Goal: Task Accomplishment & Management: Manage account settings

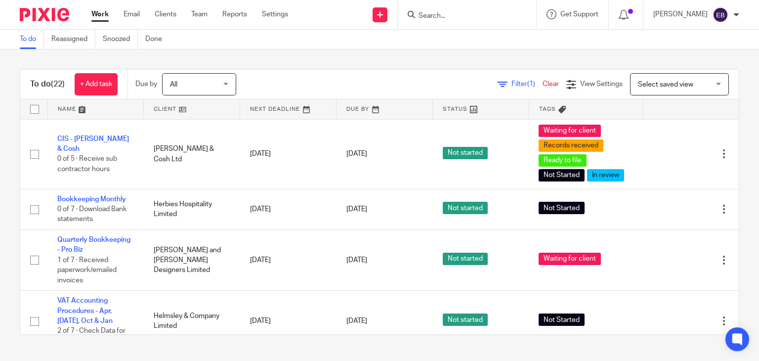
click at [484, 18] on input "Search" at bounding box center [462, 16] width 89 height 9
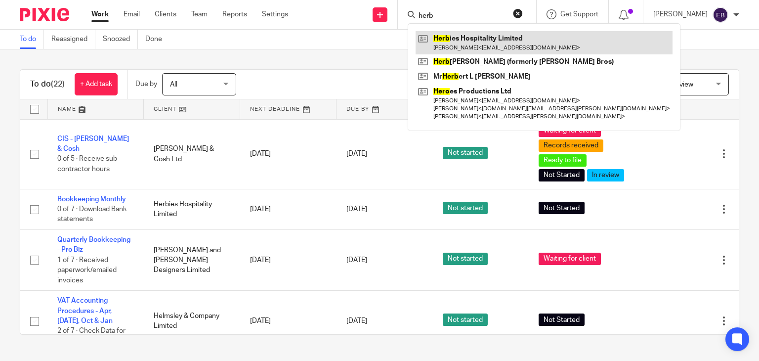
type input "herb"
click at [504, 42] on link at bounding box center [544, 42] width 257 height 23
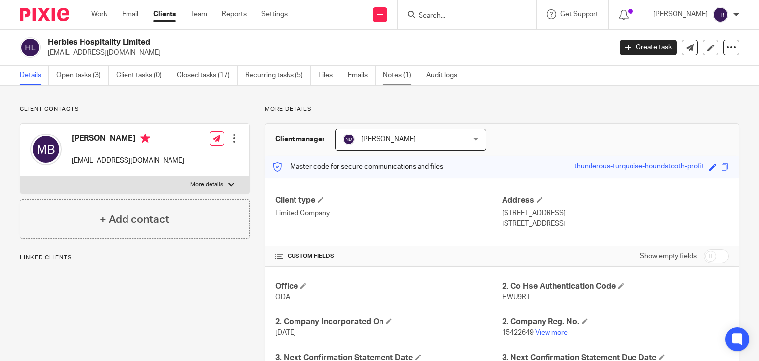
click at [384, 81] on link "Notes (1)" at bounding box center [401, 75] width 36 height 19
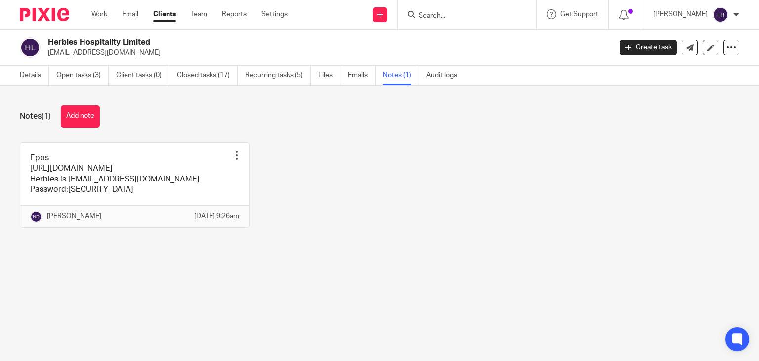
click at [82, 118] on button "Add note" at bounding box center [80, 116] width 39 height 22
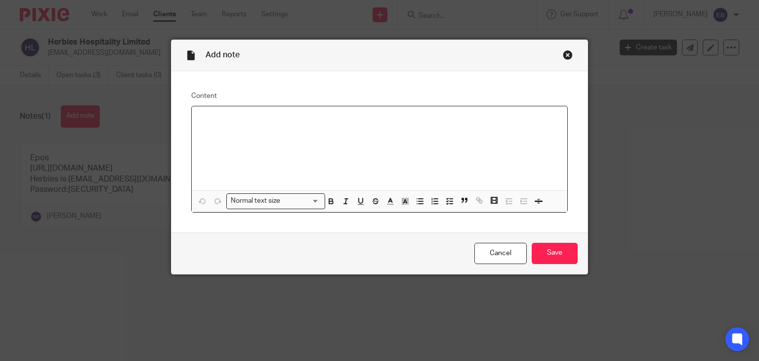
click at [367, 129] on div at bounding box center [380, 148] width 376 height 85
click at [316, 139] on p at bounding box center [380, 139] width 360 height 10
click at [223, 122] on link "https://dashboard.stripe.com/login" at bounding box center [235, 119] width 71 height 7
click at [207, 133] on p at bounding box center [380, 129] width 360 height 10
click at [292, 140] on p at bounding box center [380, 139] width 360 height 10
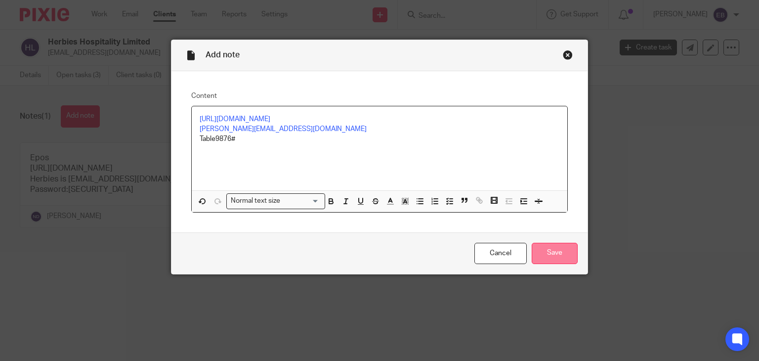
click at [547, 252] on input "Save" at bounding box center [555, 253] width 46 height 21
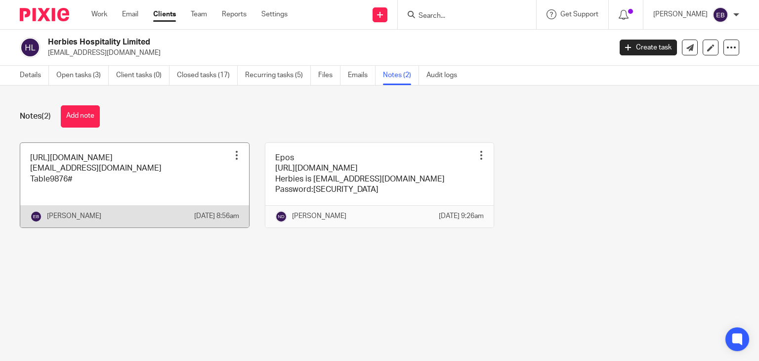
click at [232, 157] on div at bounding box center [237, 155] width 10 height 10
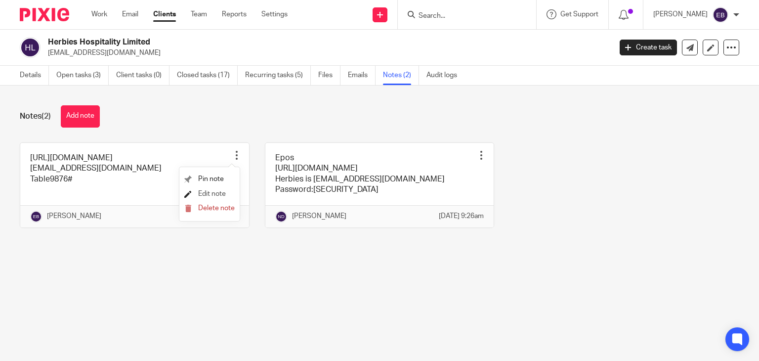
click at [200, 191] on span "Edit note" at bounding box center [212, 193] width 28 height 7
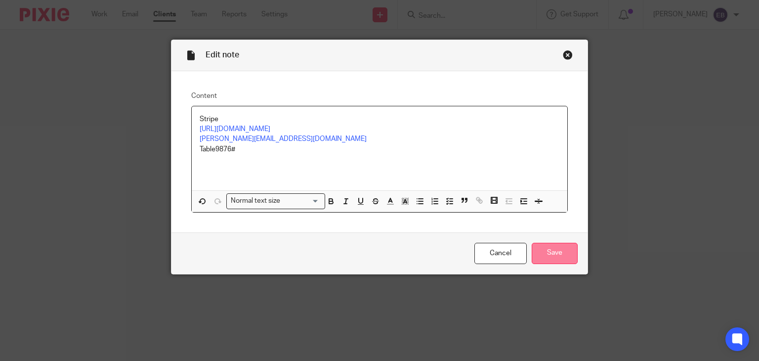
click at [562, 259] on input "Save" at bounding box center [555, 253] width 46 height 21
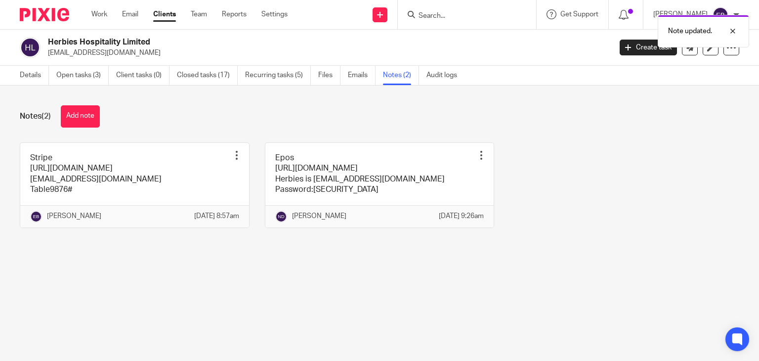
click at [580, 190] on div "Stripe https://dashboard.stripe.com/login mikey@herbiesrestaurant.co.uk Table98…" at bounding box center [371, 192] width 735 height 100
click at [99, 15] on link "Work" at bounding box center [99, 14] width 16 height 10
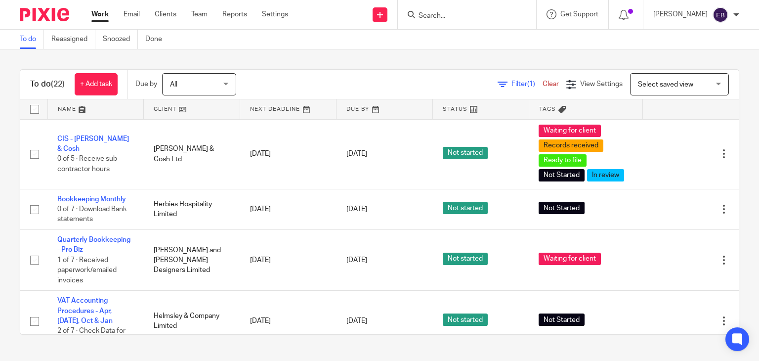
click at [463, 12] on input "Search" at bounding box center [462, 16] width 89 height 9
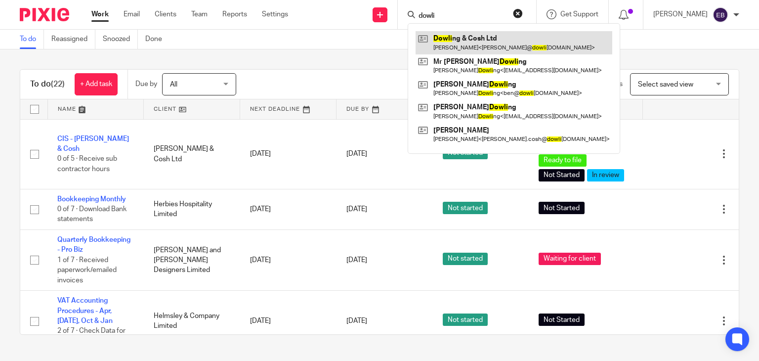
type input "dowli"
click at [467, 40] on link at bounding box center [514, 42] width 197 height 23
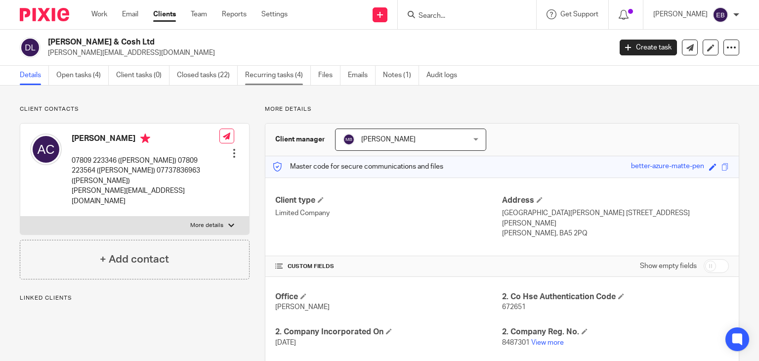
click at [303, 75] on link "Recurring tasks (4)" at bounding box center [278, 75] width 66 height 19
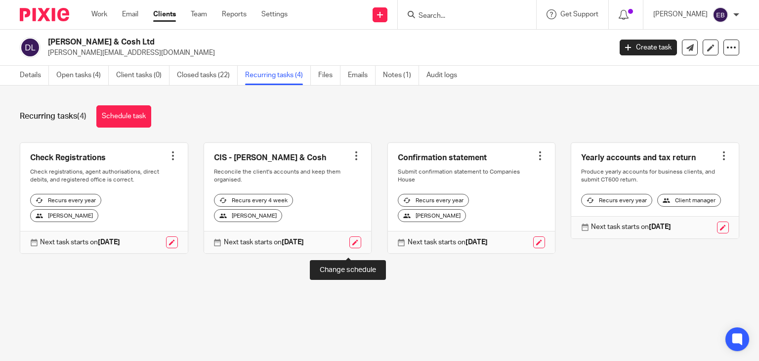
click at [352, 248] on link at bounding box center [356, 242] width 12 height 12
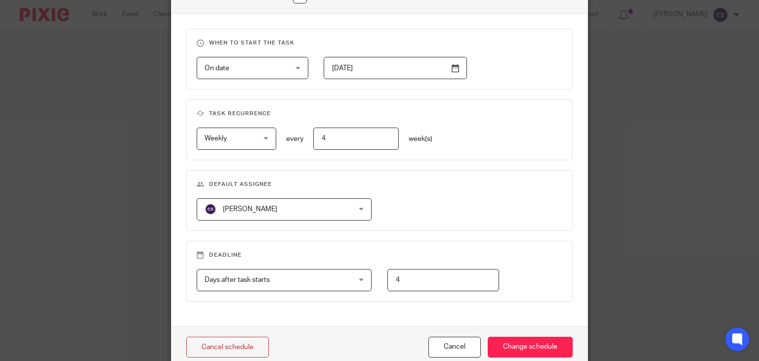
scroll to position [396, 0]
click at [290, 210] on span "[PERSON_NAME]" at bounding box center [272, 207] width 134 height 21
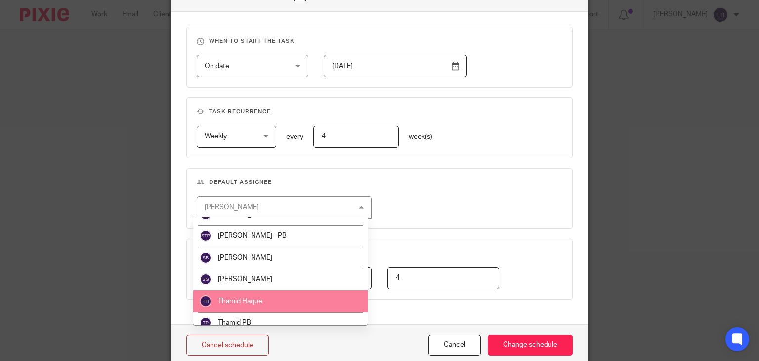
scroll to position [370, 0]
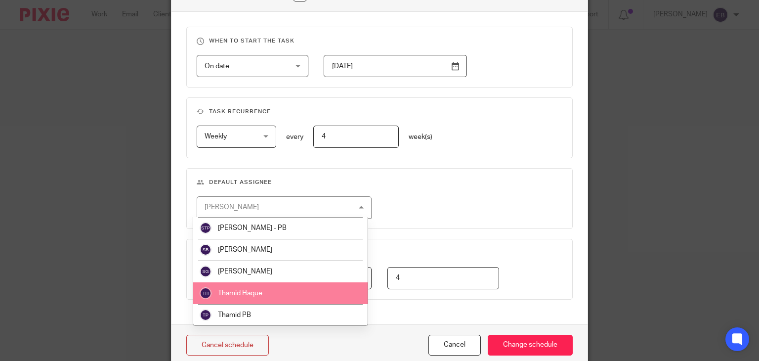
click at [299, 291] on li "Thamid Haque" at bounding box center [280, 293] width 175 height 22
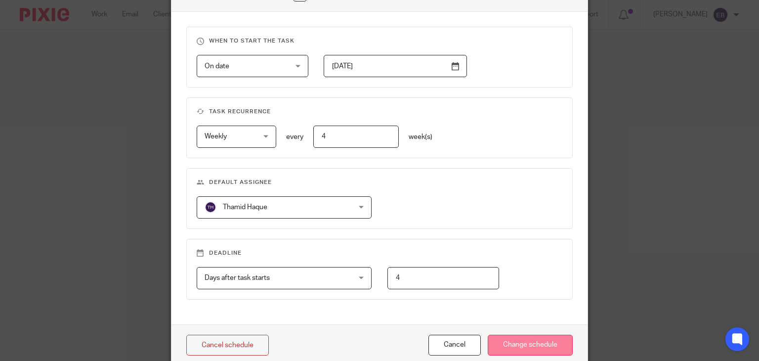
click at [526, 336] on input "Change schedule" at bounding box center [530, 345] width 85 height 21
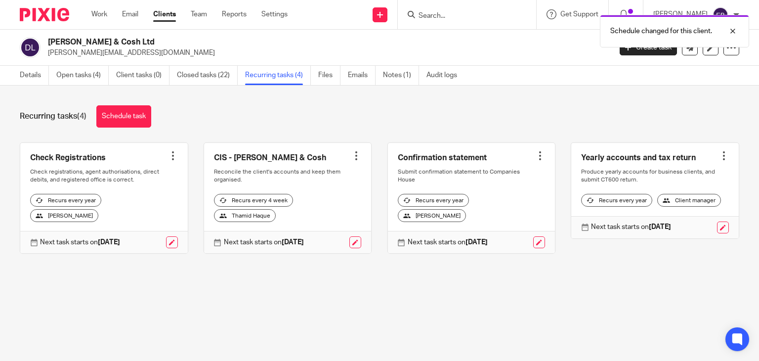
click at [194, 108] on div "Recurring tasks (4) Schedule task" at bounding box center [380, 116] width 720 height 22
click at [84, 73] on link "Open tasks (4)" at bounding box center [82, 75] width 52 height 19
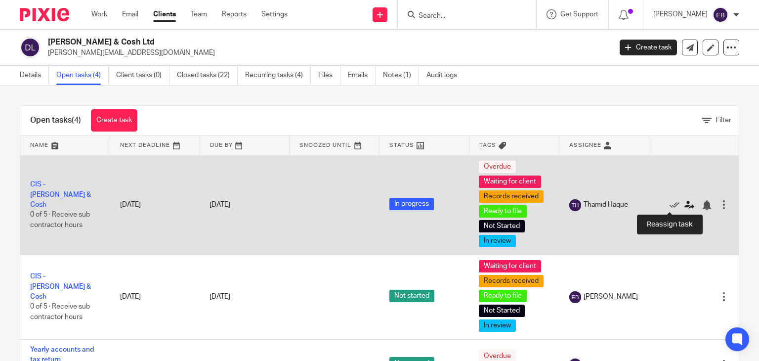
click at [685, 204] on icon at bounding box center [690, 205] width 10 height 10
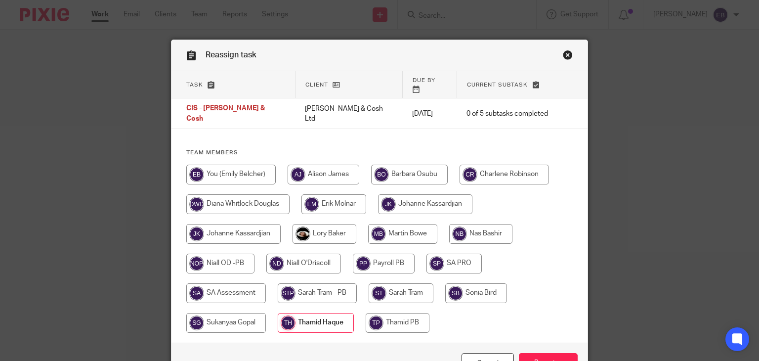
click at [563, 54] on link "Close this dialog window" at bounding box center [568, 56] width 10 height 13
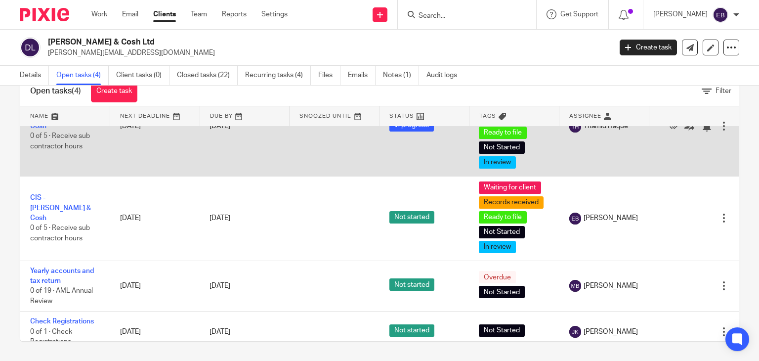
scroll to position [61, 0]
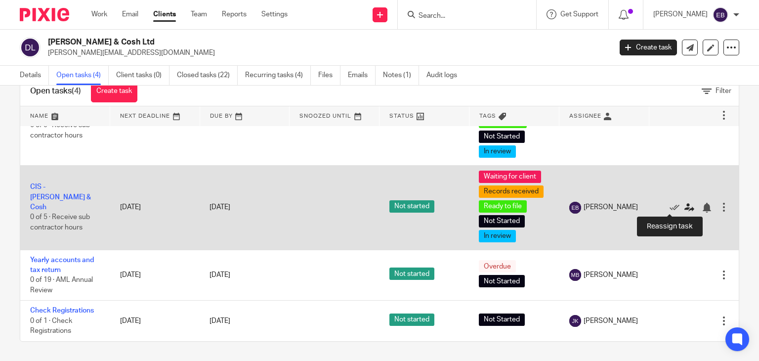
click at [685, 208] on icon at bounding box center [690, 208] width 10 height 10
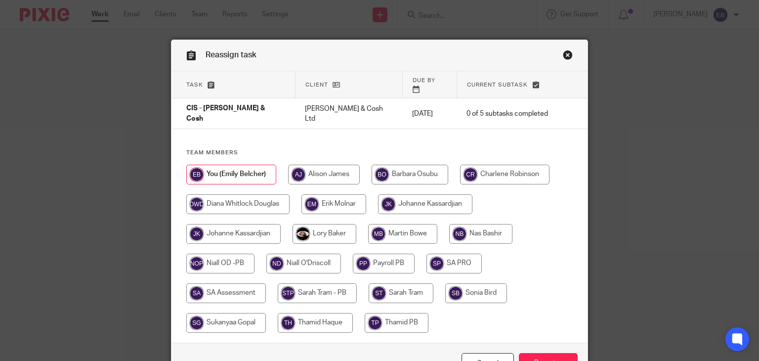
click at [319, 313] on input "radio" at bounding box center [315, 323] width 75 height 20
radio input "true"
click at [526, 353] on input "Reassign" at bounding box center [548, 363] width 59 height 21
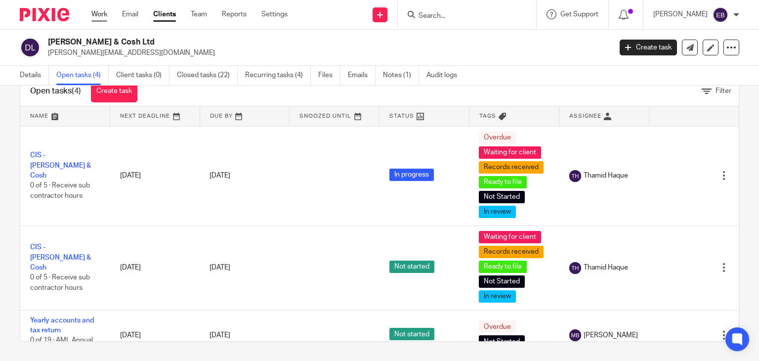
click at [102, 12] on link "Work" at bounding box center [99, 14] width 16 height 10
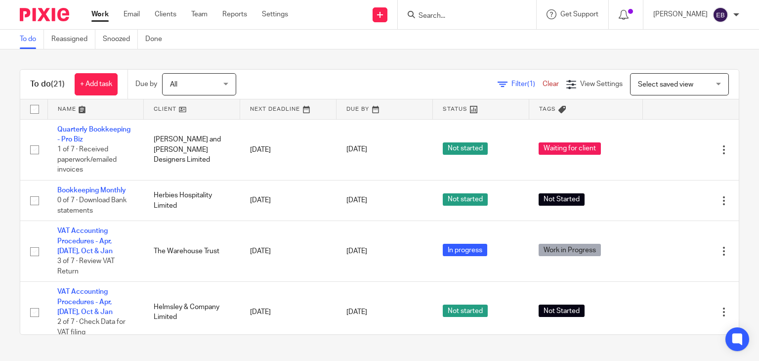
click at [337, 63] on div "To do (21) + Add task Due by All All Today Tomorrow This week Next week This mo…" at bounding box center [379, 201] width 759 height 305
click at [494, 8] on form at bounding box center [470, 14] width 105 height 12
click at [492, 15] on input "Search" at bounding box center [462, 16] width 89 height 9
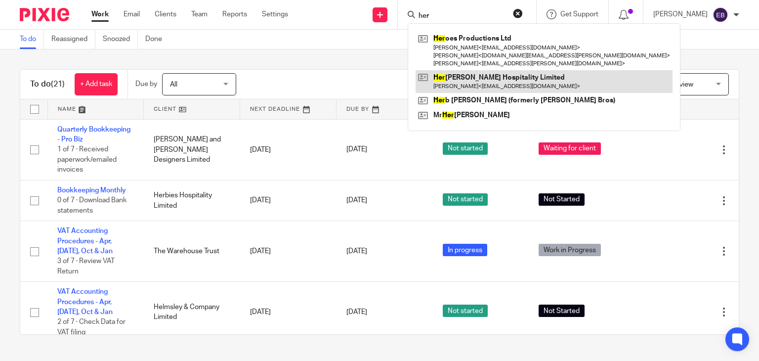
type input "her"
click at [465, 77] on link at bounding box center [544, 81] width 257 height 23
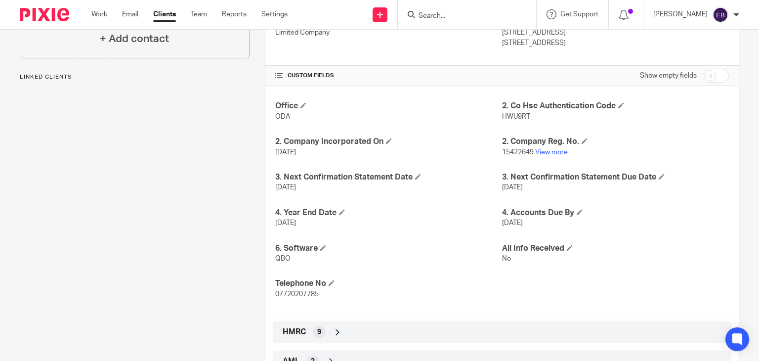
scroll to position [219, 0]
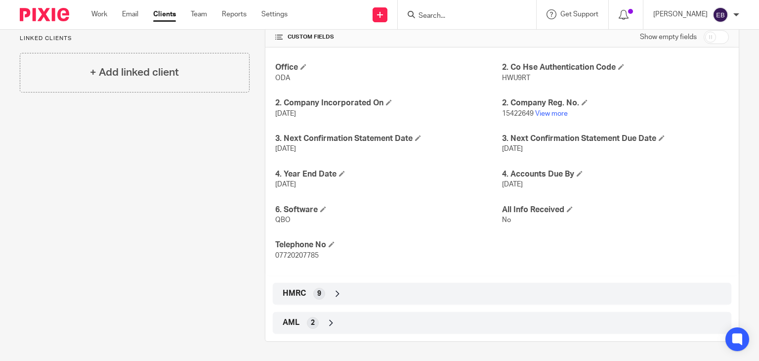
click at [463, 17] on input "Search" at bounding box center [462, 16] width 89 height 9
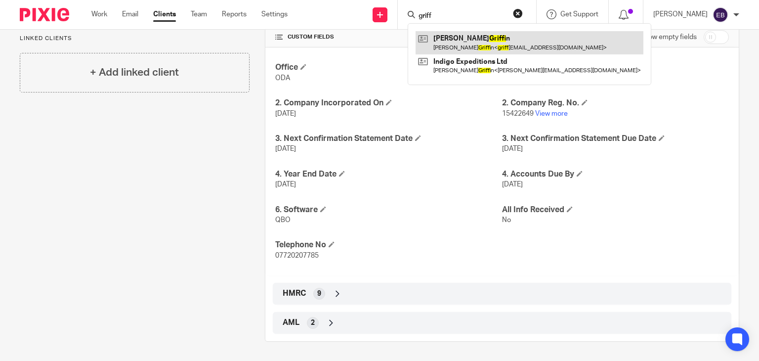
type input "griff"
click at [491, 46] on link at bounding box center [530, 42] width 228 height 23
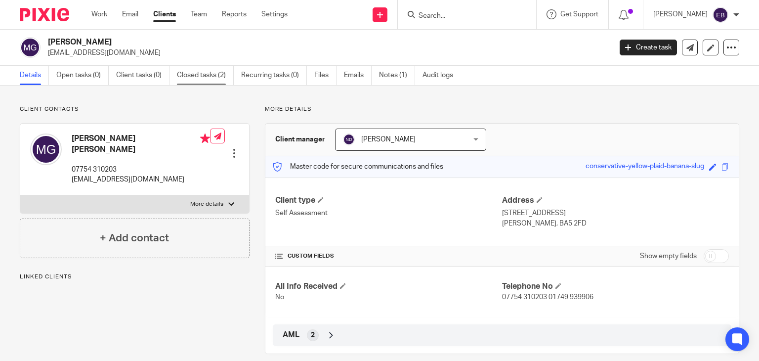
click at [212, 77] on link "Closed tasks (2)" at bounding box center [205, 75] width 57 height 19
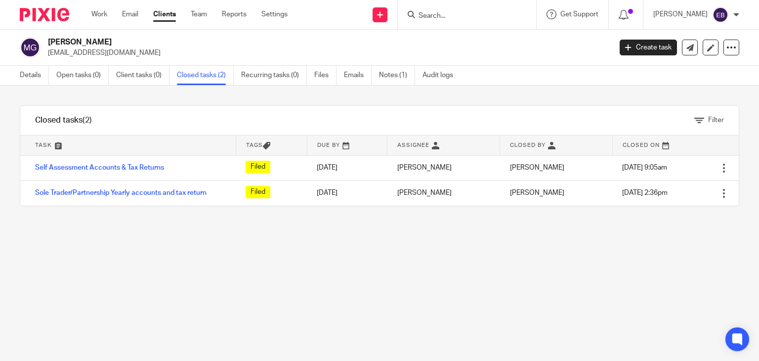
click at [471, 17] on input "Search" at bounding box center [462, 16] width 89 height 9
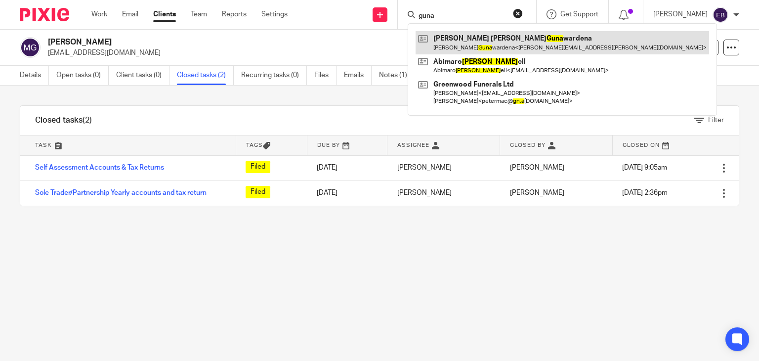
type input "guna"
click at [506, 43] on link at bounding box center [563, 42] width 294 height 23
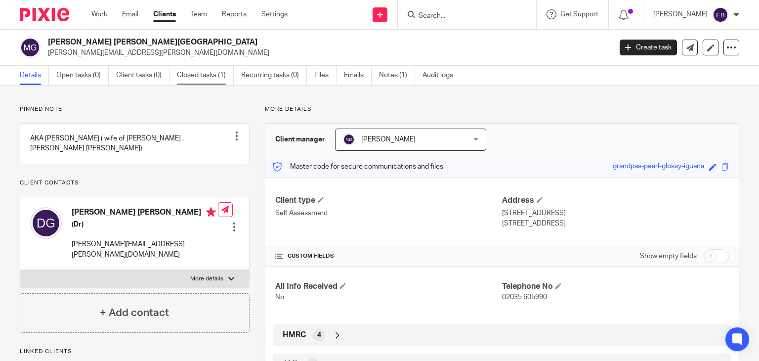
click at [202, 72] on link "Closed tasks (1)" at bounding box center [205, 75] width 57 height 19
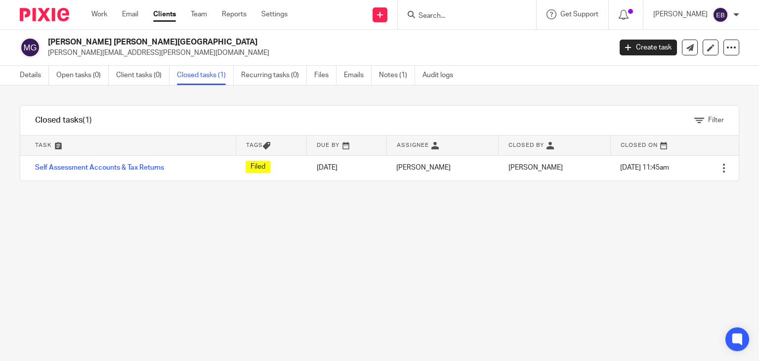
click at [476, 14] on input "Search" at bounding box center [462, 16] width 89 height 9
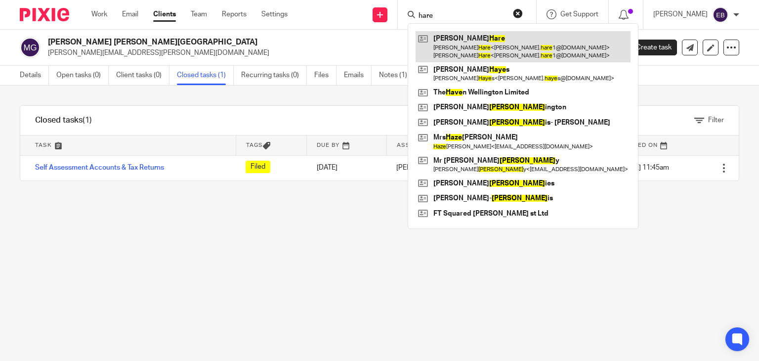
type input "hare"
click at [487, 45] on link at bounding box center [523, 46] width 215 height 31
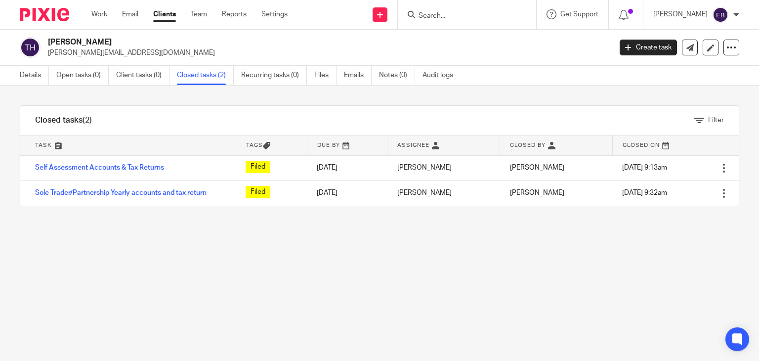
click at [459, 14] on input "Search" at bounding box center [462, 16] width 89 height 9
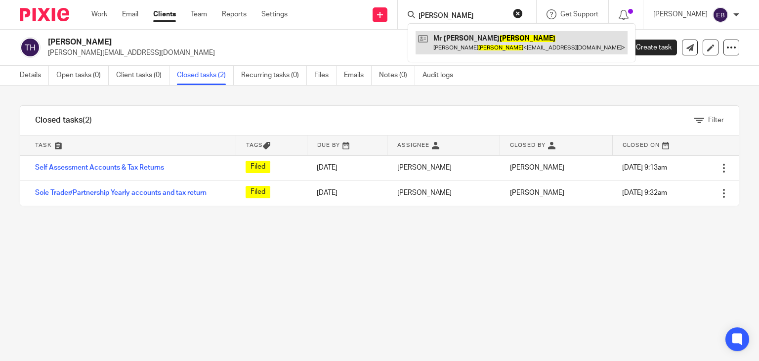
type input "harvey"
click at [483, 42] on link at bounding box center [522, 42] width 212 height 23
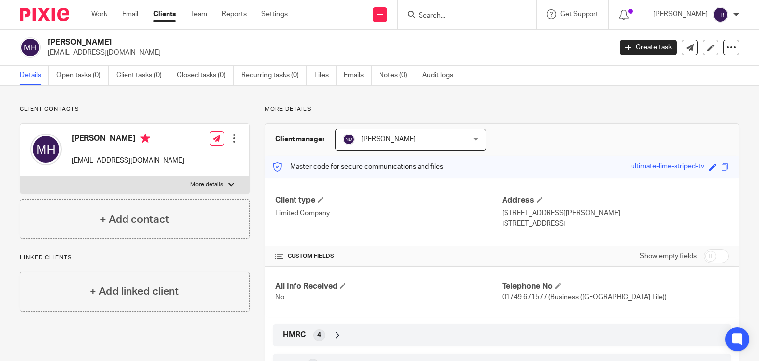
click at [477, 12] on input "Search" at bounding box center [462, 16] width 89 height 9
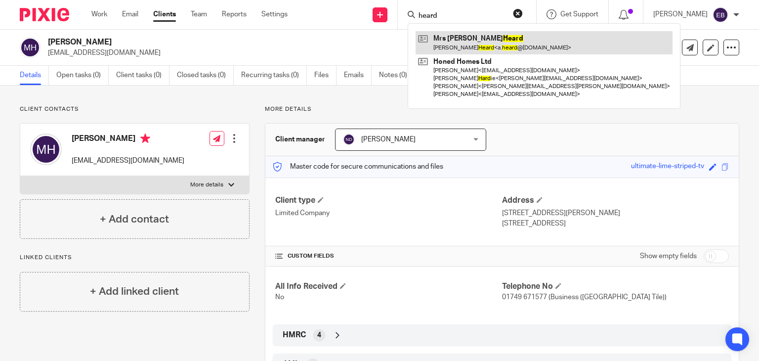
type input "heard"
click at [475, 36] on link at bounding box center [544, 42] width 257 height 23
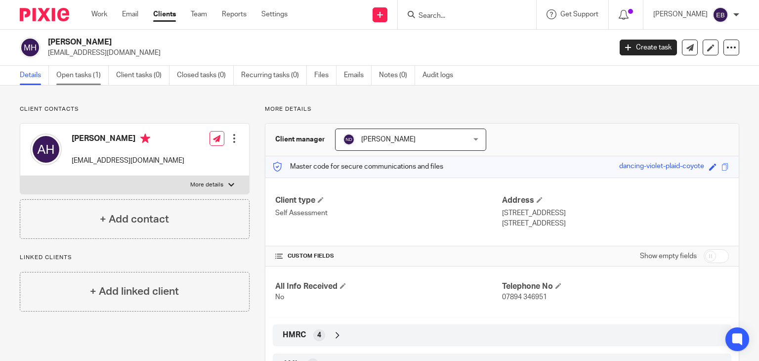
click at [89, 81] on link "Open tasks (1)" at bounding box center [82, 75] width 52 height 19
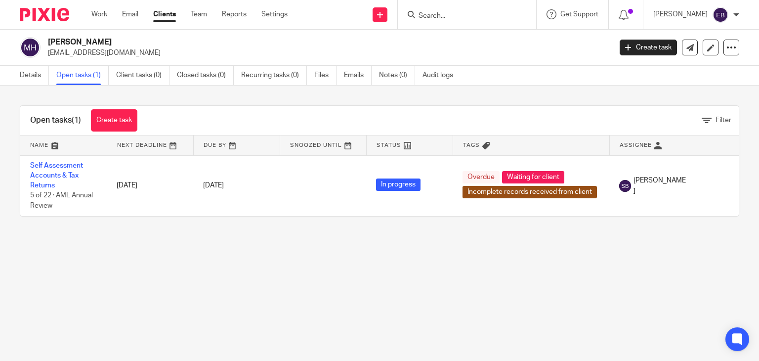
click at [480, 18] on input "Search" at bounding box center [462, 16] width 89 height 9
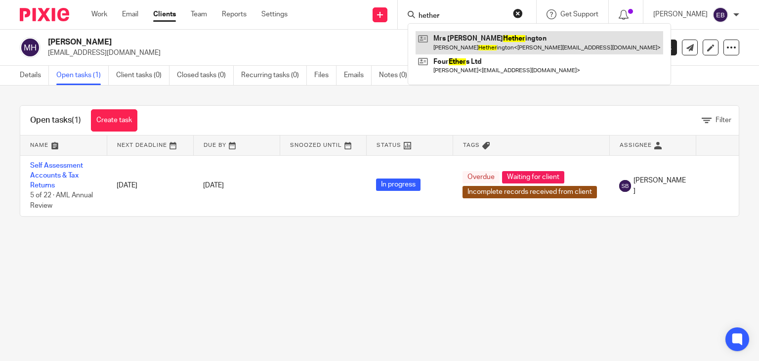
type input "hether"
click at [492, 44] on link at bounding box center [540, 42] width 248 height 23
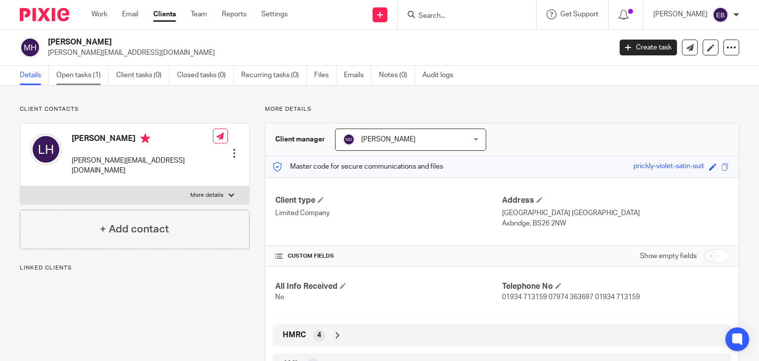
click at [87, 73] on link "Open tasks (1)" at bounding box center [82, 75] width 52 height 19
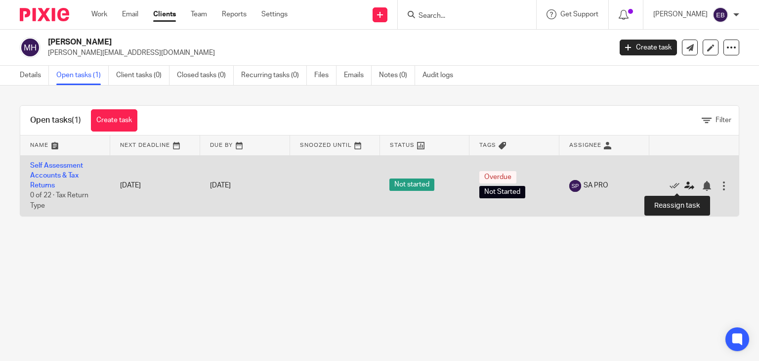
click at [685, 188] on icon at bounding box center [690, 186] width 10 height 10
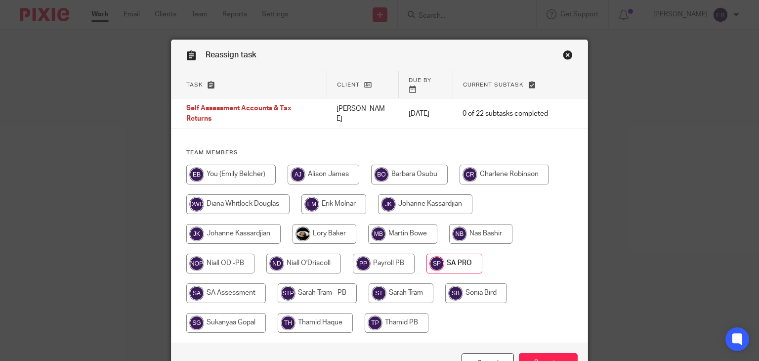
click at [564, 54] on link "Close this dialog window" at bounding box center [568, 56] width 10 height 13
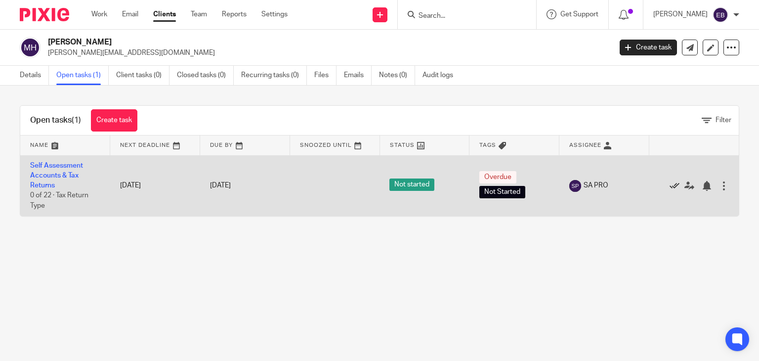
click at [670, 183] on icon at bounding box center [675, 186] width 10 height 10
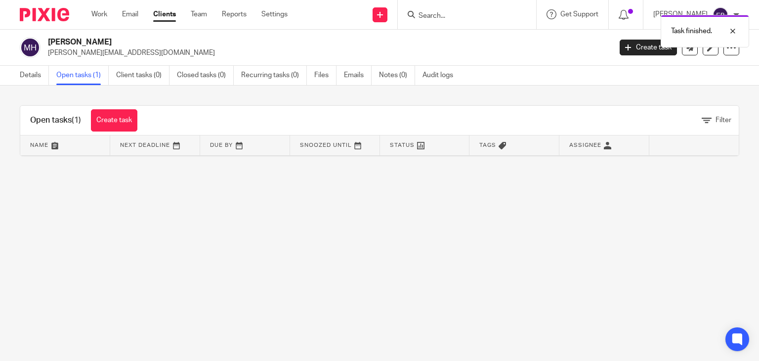
click at [450, 14] on div "Task finished." at bounding box center [565, 29] width 370 height 38
click at [462, 18] on input "Search" at bounding box center [462, 16] width 89 height 9
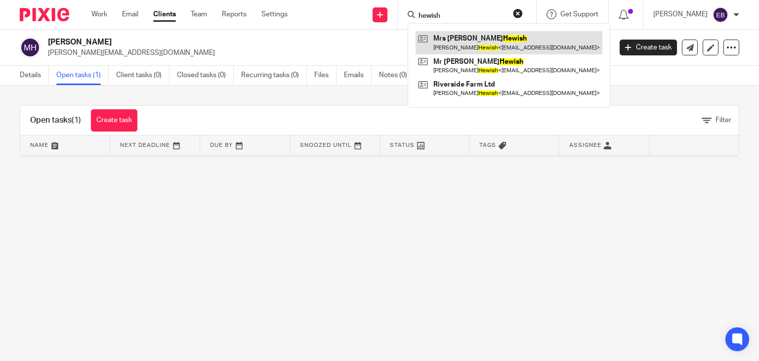
type input "hewish"
click at [466, 36] on link at bounding box center [509, 42] width 187 height 23
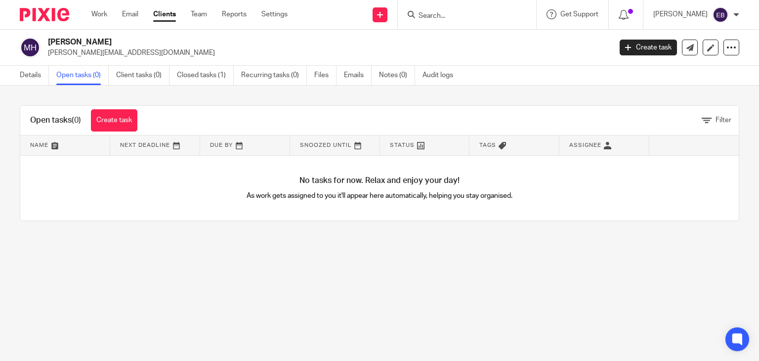
click at [455, 12] on input "Search" at bounding box center [462, 16] width 89 height 9
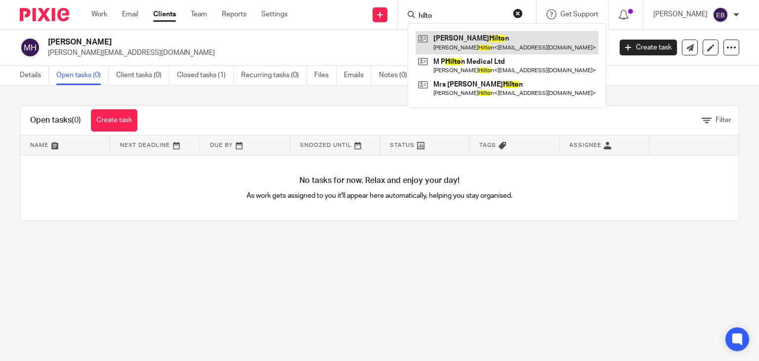
type input "hilto"
click at [477, 39] on link at bounding box center [507, 42] width 183 height 23
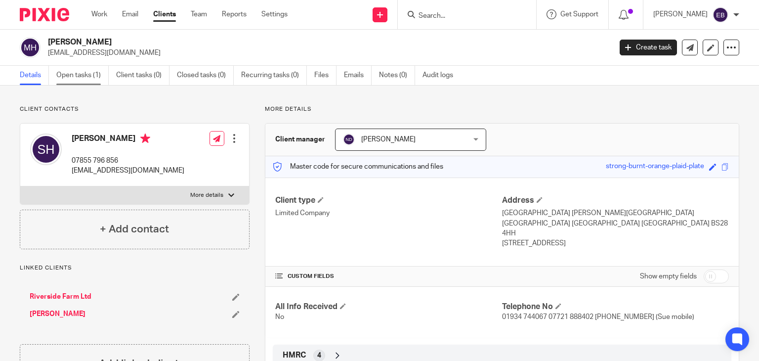
click at [87, 75] on link "Open tasks (1)" at bounding box center [82, 75] width 52 height 19
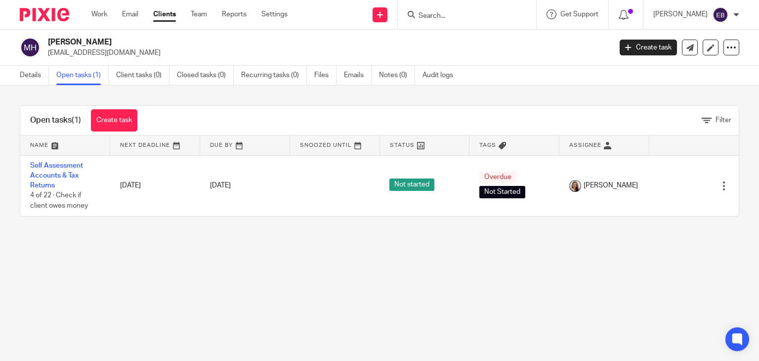
click at [447, 9] on form at bounding box center [470, 14] width 105 height 12
click at [455, 9] on form at bounding box center [470, 14] width 105 height 12
click at [447, 18] on input "Search" at bounding box center [462, 16] width 89 height 9
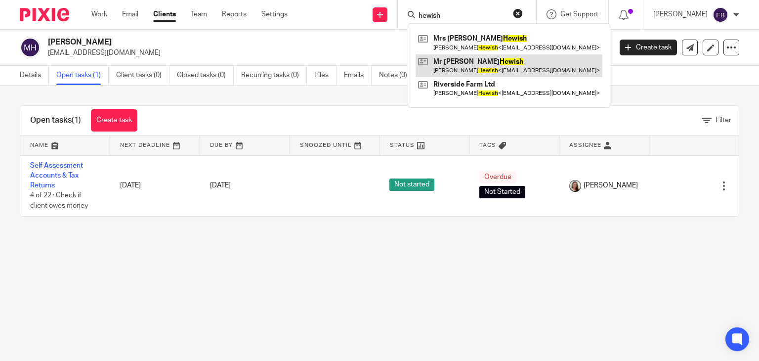
type input "hewish"
click at [467, 59] on link at bounding box center [509, 65] width 187 height 23
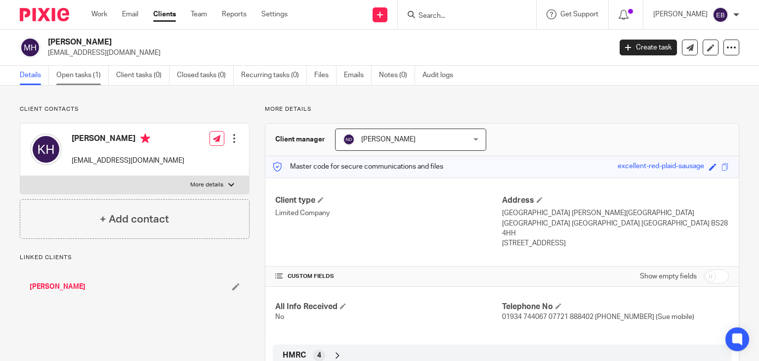
click at [91, 82] on link "Open tasks (1)" at bounding box center [82, 75] width 52 height 19
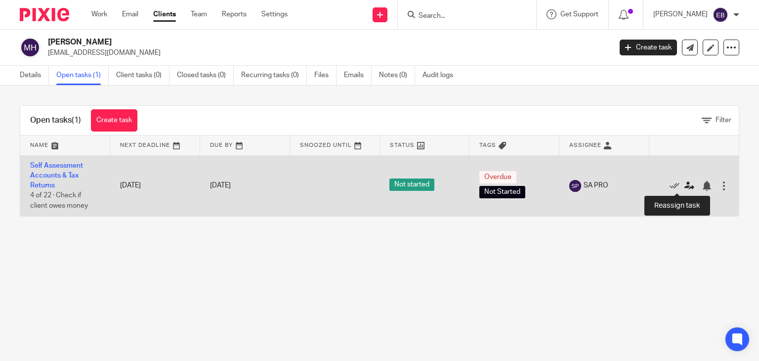
click at [685, 186] on icon at bounding box center [690, 186] width 10 height 10
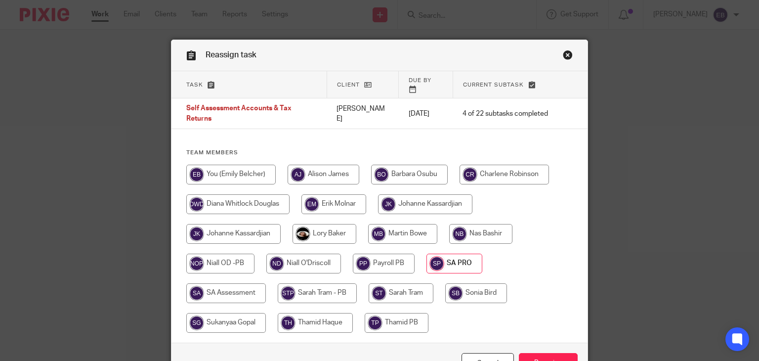
click at [303, 229] on input "radio" at bounding box center [325, 234] width 64 height 20
radio input "true"
click at [546, 353] on input "Reassign" at bounding box center [548, 363] width 59 height 21
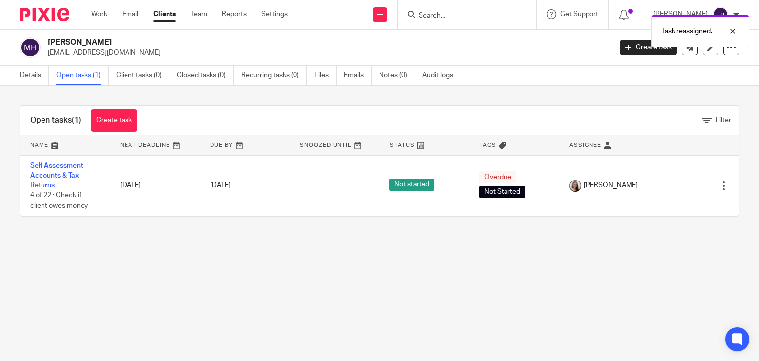
click at [446, 13] on div "Task reassigned." at bounding box center [565, 29] width 370 height 38
click at [481, 16] on input "Search" at bounding box center [462, 16] width 89 height 9
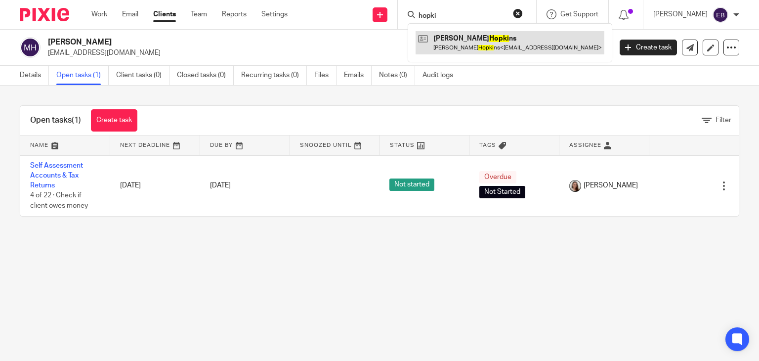
type input "hopki"
click at [481, 43] on link at bounding box center [510, 42] width 189 height 23
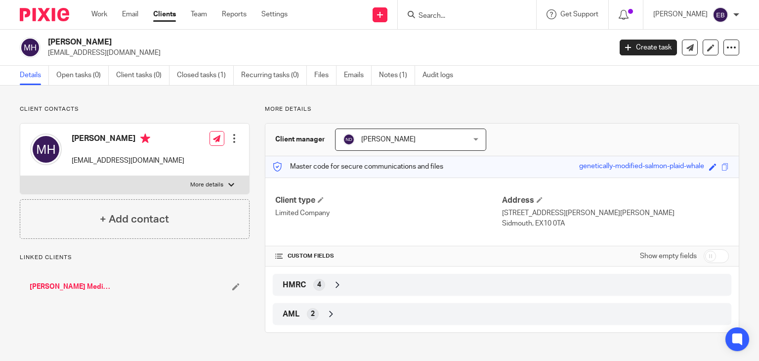
click at [444, 19] on input "Search" at bounding box center [462, 16] width 89 height 9
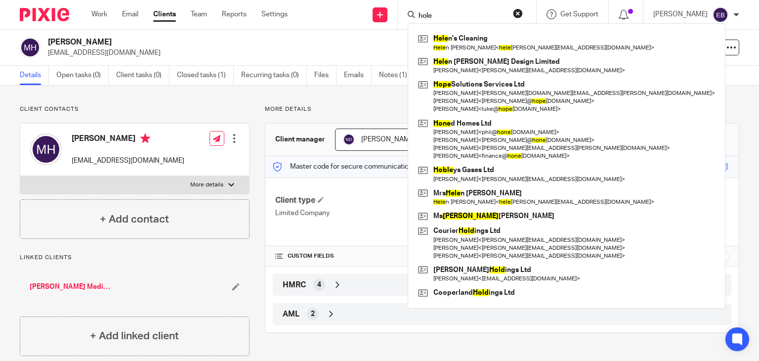
click at [457, 12] on input "hole" at bounding box center [462, 16] width 89 height 9
drag, startPoint x: 457, startPoint y: 12, endPoint x: 422, endPoint y: 2, distance: 36.6
click at [422, 2] on div "hole Hele n's Cleaning Hele n [PERSON_NAME] < hele [PERSON_NAME][EMAIL_ADDRESS]…" at bounding box center [467, 14] width 138 height 29
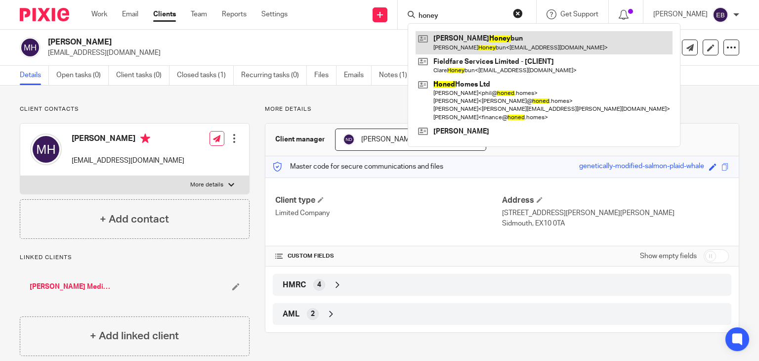
type input "honey"
click at [484, 42] on link at bounding box center [544, 42] width 257 height 23
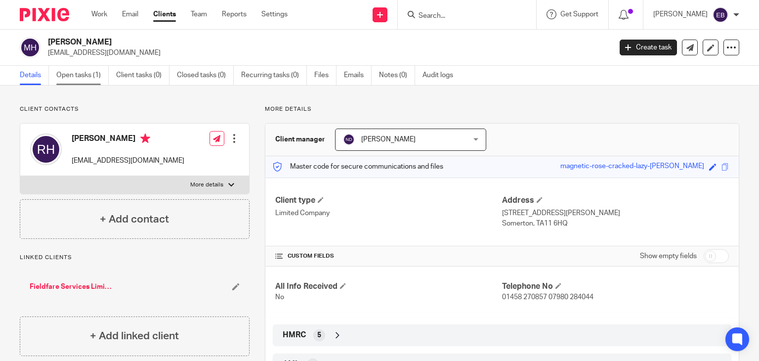
click at [93, 81] on link "Open tasks (1)" at bounding box center [82, 75] width 52 height 19
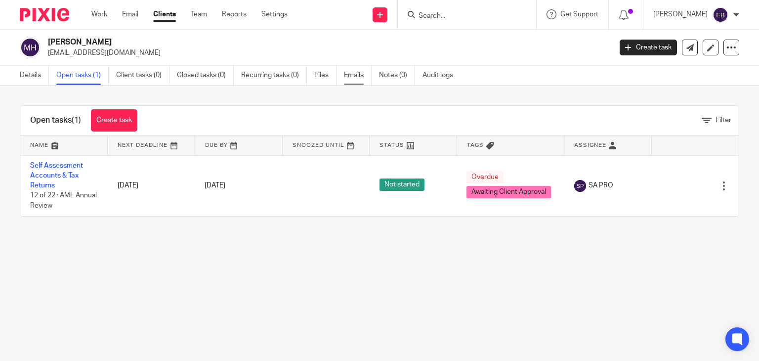
click at [351, 70] on link "Emails" at bounding box center [358, 75] width 28 height 19
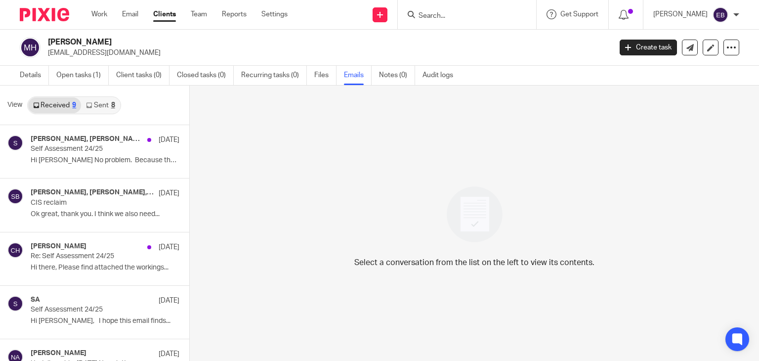
click at [98, 101] on link "Sent 8" at bounding box center [100, 105] width 39 height 16
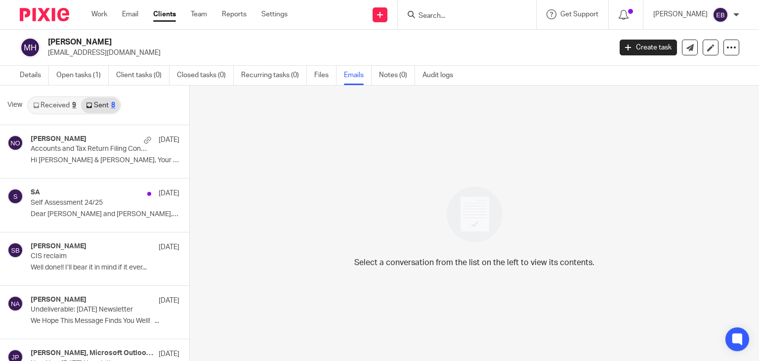
scroll to position [1, 0]
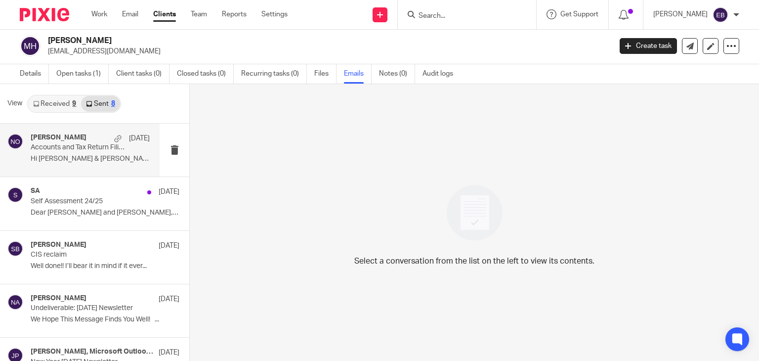
click at [76, 153] on div "Niall O'Driscoll 24 Jul Accounts and Tax Return Filing Confirmation Hi Richard …" at bounding box center [90, 150] width 119 height 33
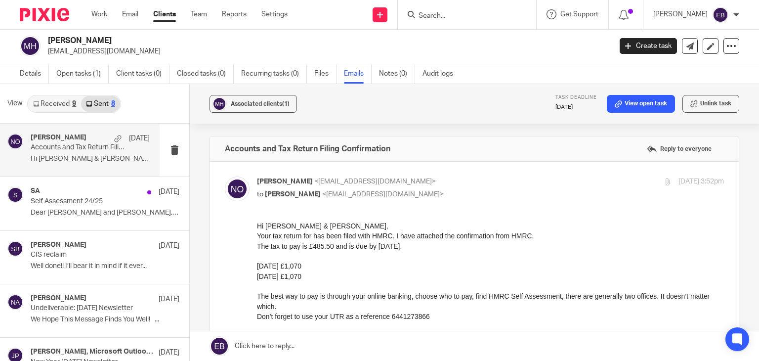
scroll to position [0, 0]
click at [84, 70] on link "Open tasks (1)" at bounding box center [82, 73] width 52 height 19
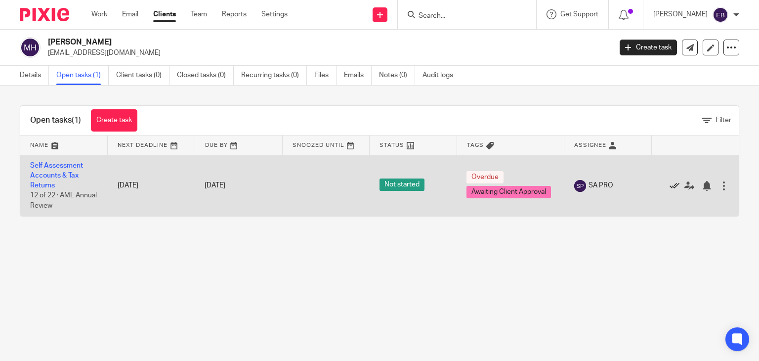
click at [670, 184] on icon at bounding box center [675, 186] width 10 height 10
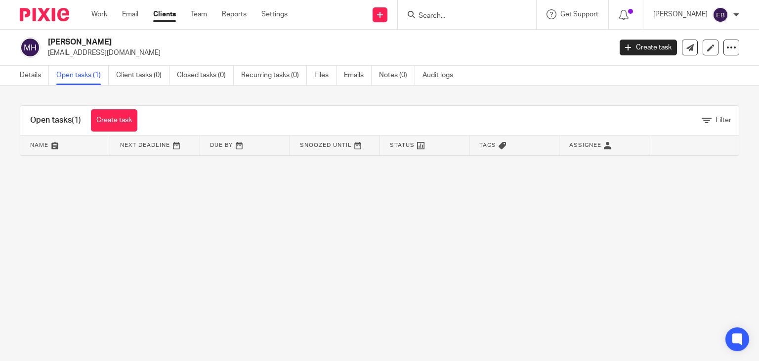
click at [464, 20] on form at bounding box center [470, 14] width 105 height 12
click at [465, 14] on input "Search" at bounding box center [462, 16] width 89 height 9
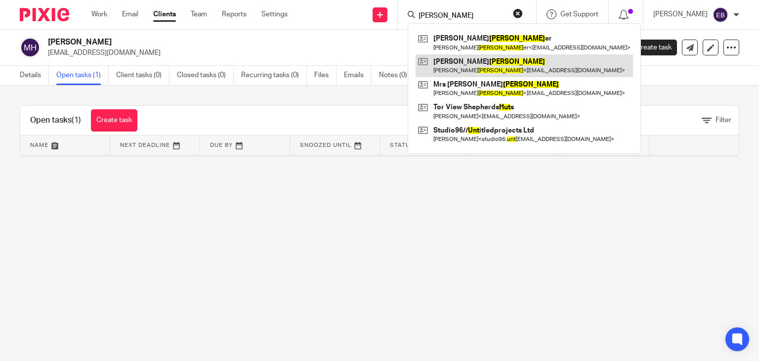
type input "[PERSON_NAME]"
click at [480, 70] on link at bounding box center [525, 65] width 218 height 23
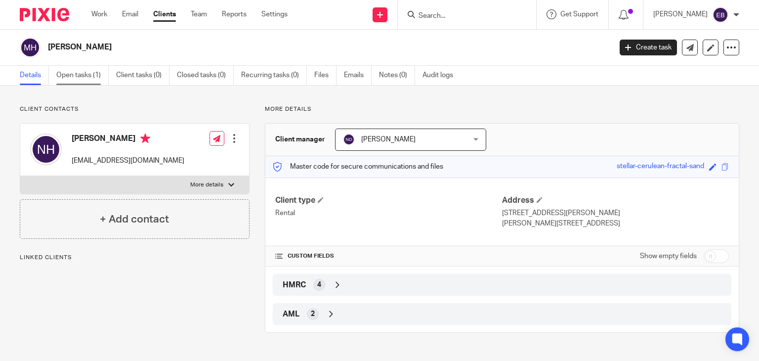
click at [71, 77] on link "Open tasks (1)" at bounding box center [82, 75] width 52 height 19
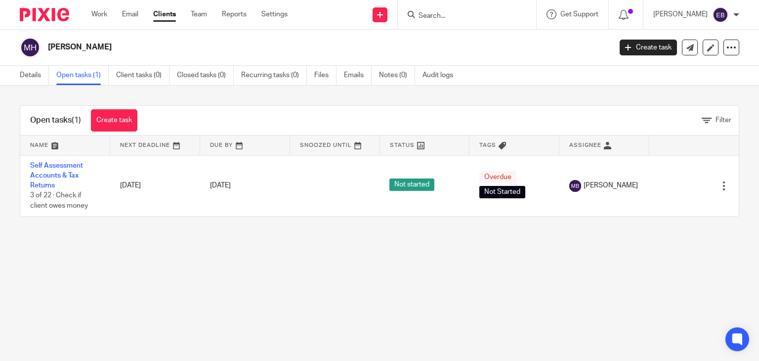
click at [453, 19] on input "Search" at bounding box center [462, 16] width 89 height 9
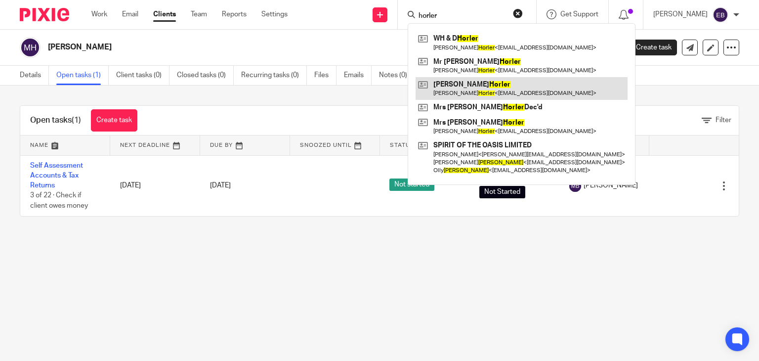
type input "horler"
click at [515, 84] on link at bounding box center [522, 88] width 212 height 23
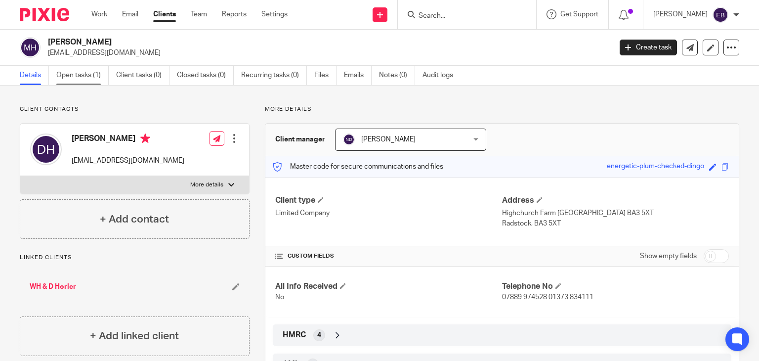
click at [75, 73] on link "Open tasks (1)" at bounding box center [82, 75] width 52 height 19
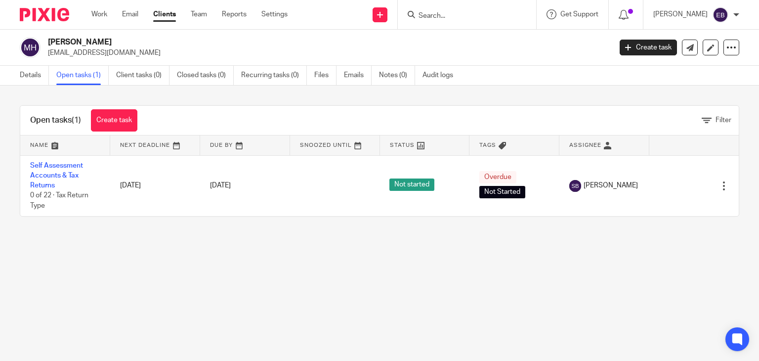
click at [485, 12] on input "Search" at bounding box center [462, 16] width 89 height 9
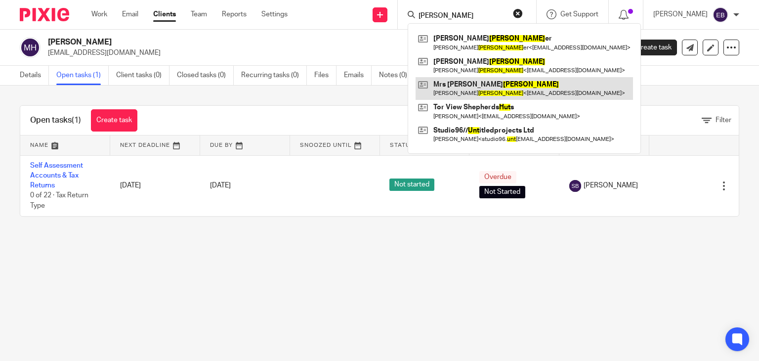
type input "[PERSON_NAME]"
click at [518, 88] on link at bounding box center [525, 88] width 218 height 23
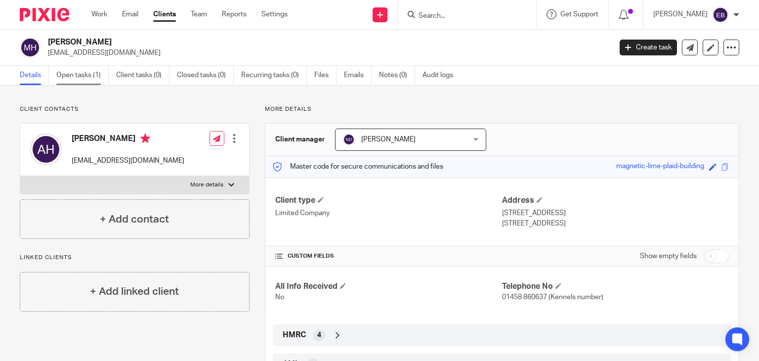
click at [87, 76] on link "Open tasks (1)" at bounding box center [82, 75] width 52 height 19
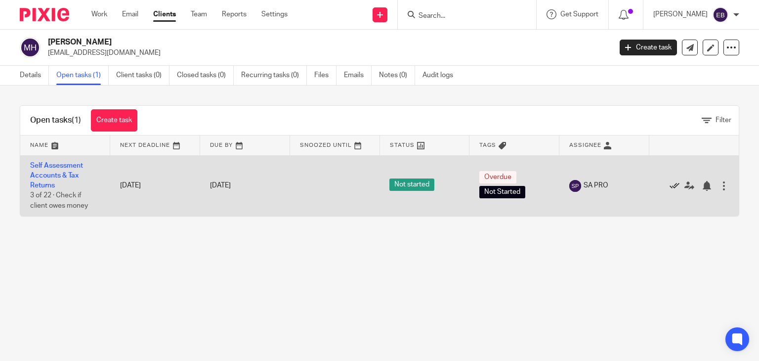
click at [670, 187] on icon at bounding box center [675, 186] width 10 height 10
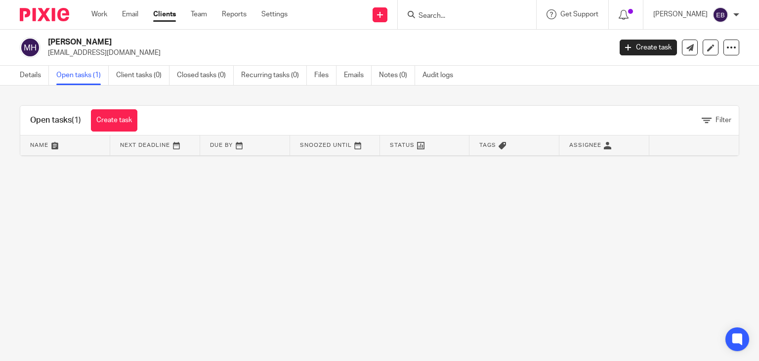
click at [471, 15] on input "Search" at bounding box center [462, 16] width 89 height 9
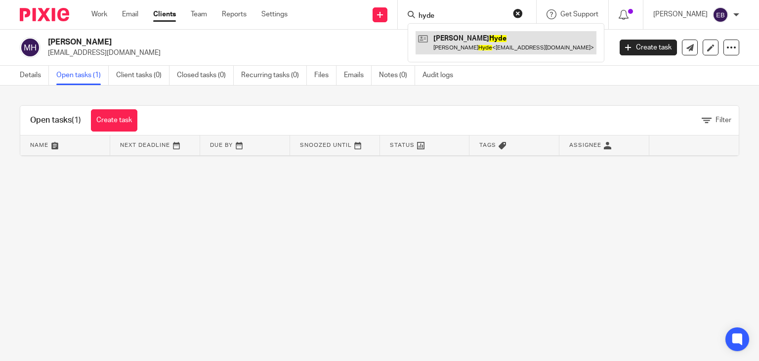
type input "hyde"
click at [481, 33] on link at bounding box center [506, 42] width 181 height 23
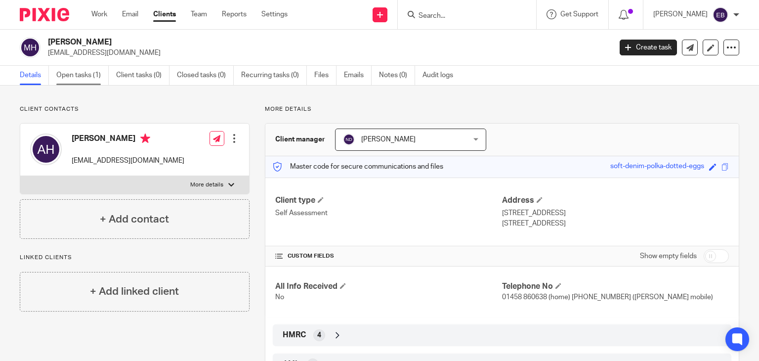
click at [64, 69] on link "Open tasks (1)" at bounding box center [82, 75] width 52 height 19
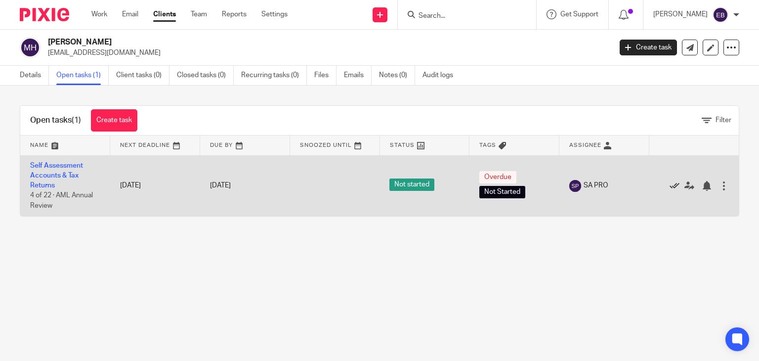
click at [670, 184] on icon at bounding box center [675, 186] width 10 height 10
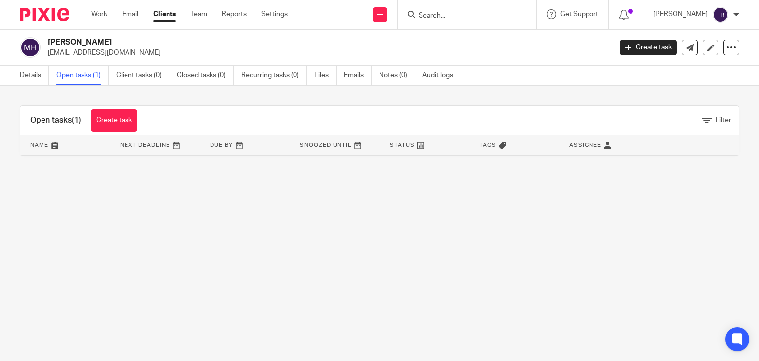
click at [467, 18] on input "Search" at bounding box center [462, 16] width 89 height 9
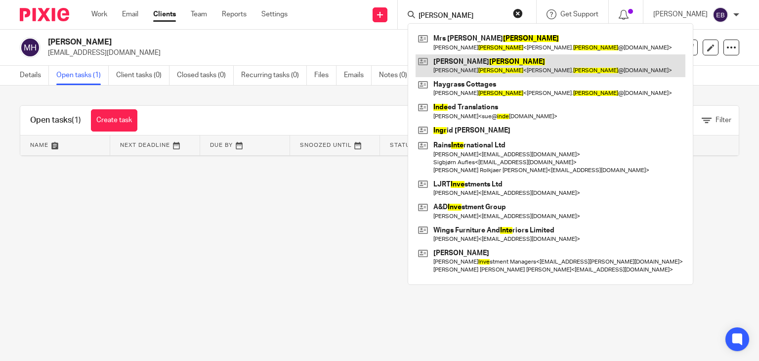
type input "inge"
click at [487, 65] on link at bounding box center [551, 65] width 270 height 23
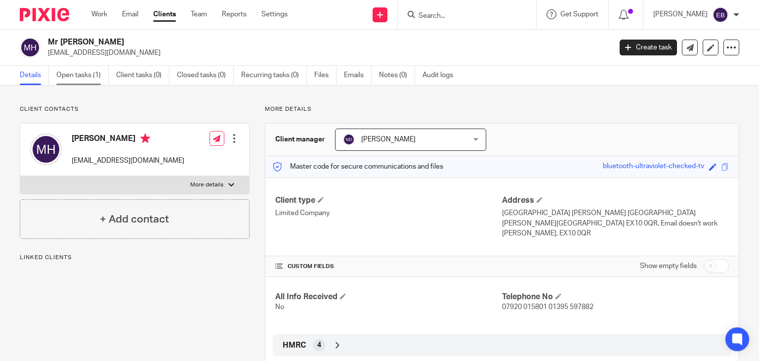
click at [80, 71] on link "Open tasks (1)" at bounding box center [82, 75] width 52 height 19
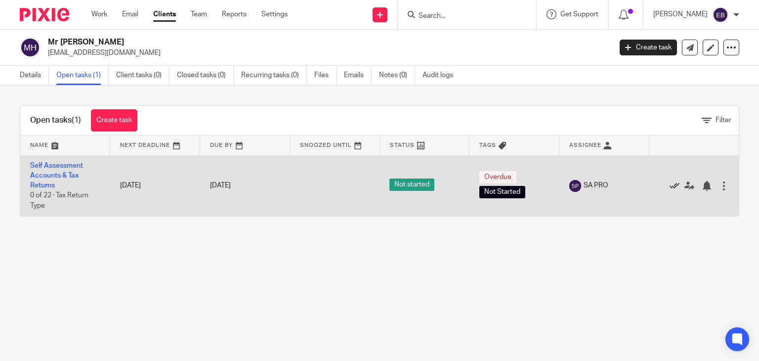
click at [670, 186] on icon at bounding box center [675, 186] width 10 height 10
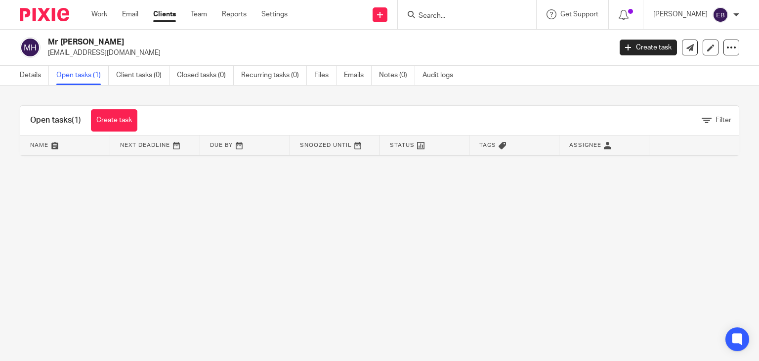
click at [456, 13] on input "Search" at bounding box center [462, 16] width 89 height 9
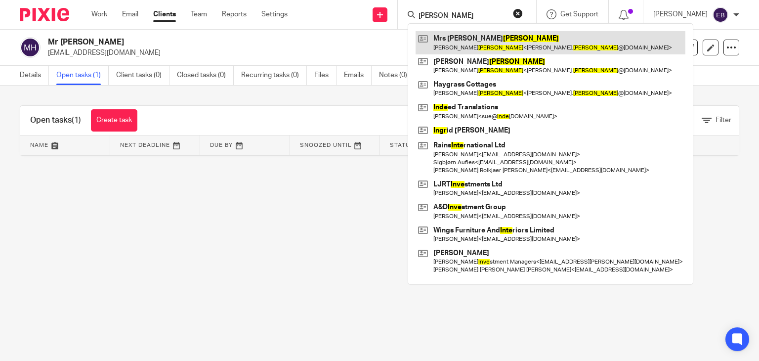
type input "[PERSON_NAME]"
click at [472, 47] on link at bounding box center [551, 42] width 270 height 23
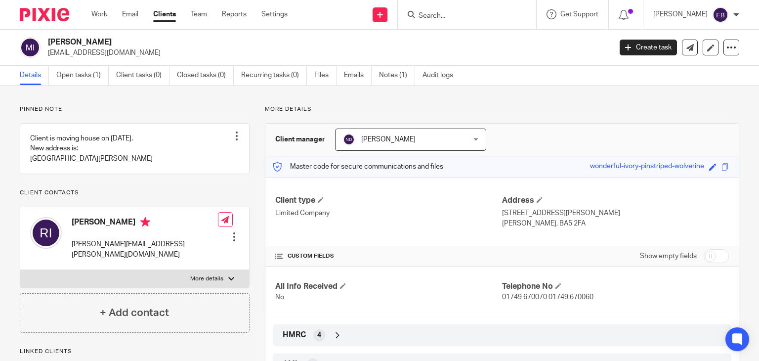
click at [89, 82] on link "Open tasks (1)" at bounding box center [82, 75] width 52 height 19
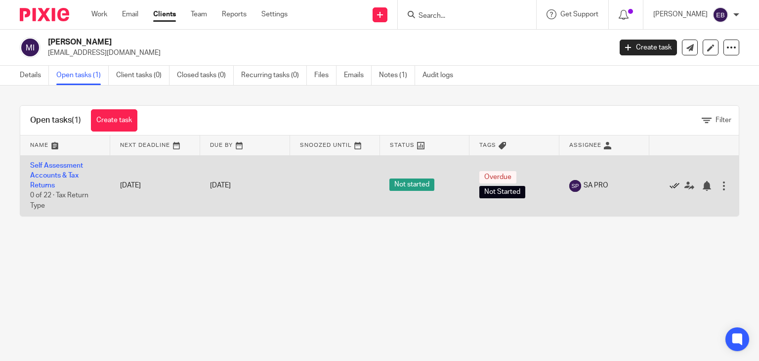
click at [670, 185] on icon at bounding box center [675, 186] width 10 height 10
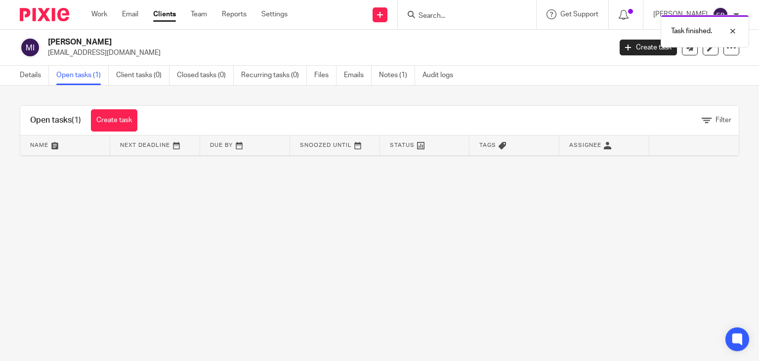
click at [446, 13] on div "Task finished." at bounding box center [565, 29] width 370 height 38
click at [453, 13] on input "Search" at bounding box center [462, 16] width 89 height 9
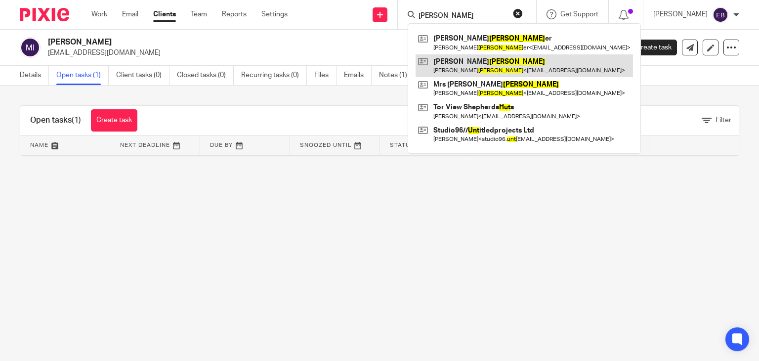
type input "hunt"
click at [482, 73] on link at bounding box center [525, 65] width 218 height 23
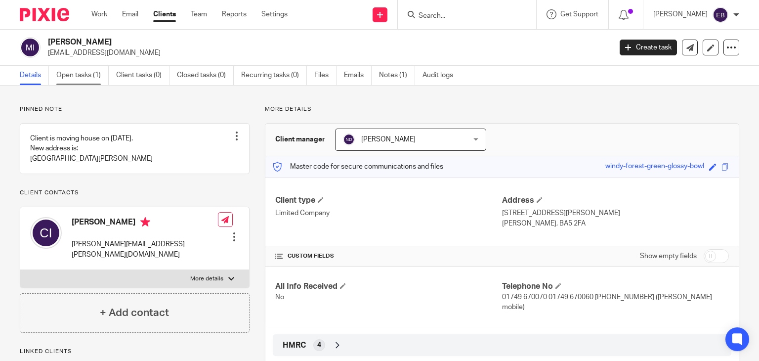
click at [80, 81] on link "Open tasks (1)" at bounding box center [82, 75] width 52 height 19
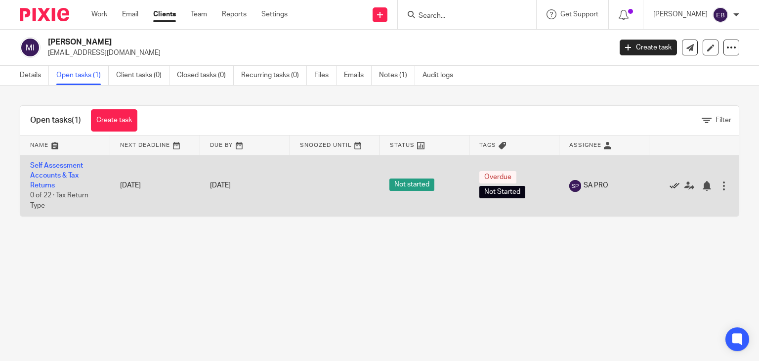
click at [670, 185] on icon at bounding box center [675, 186] width 10 height 10
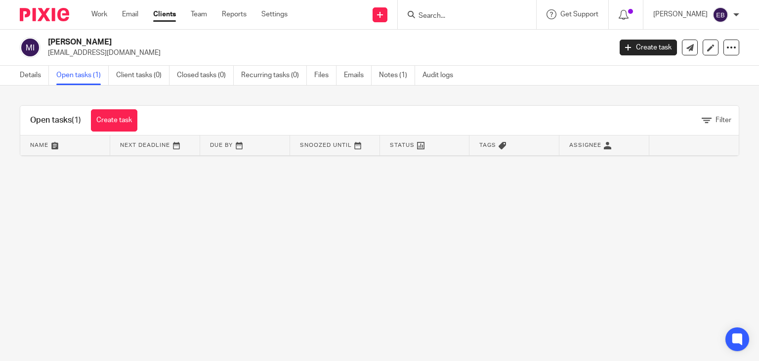
click at [459, 12] on input "Search" at bounding box center [462, 16] width 89 height 9
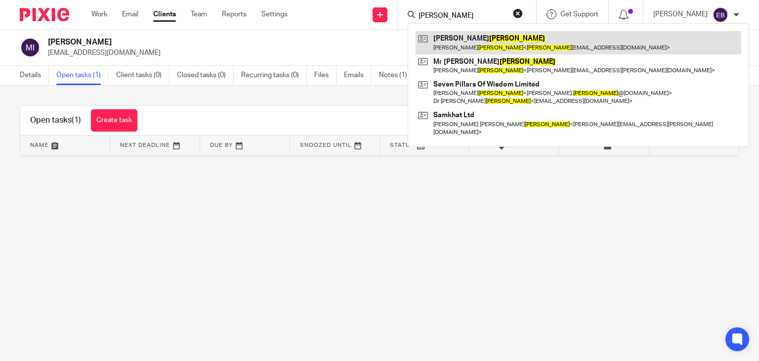
type input "[PERSON_NAME]"
click at [492, 39] on link at bounding box center [579, 42] width 326 height 23
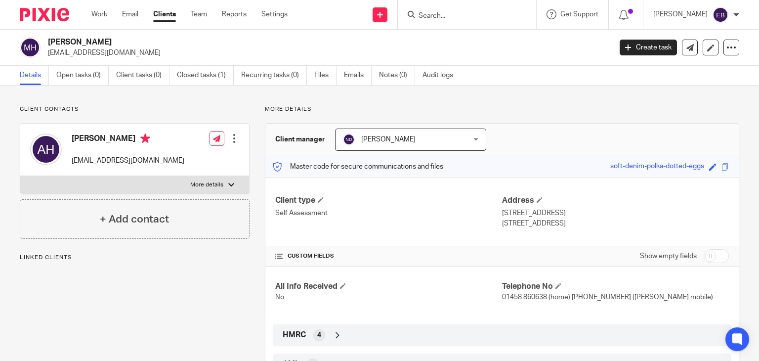
click at [447, 12] on input "Search" at bounding box center [462, 16] width 89 height 9
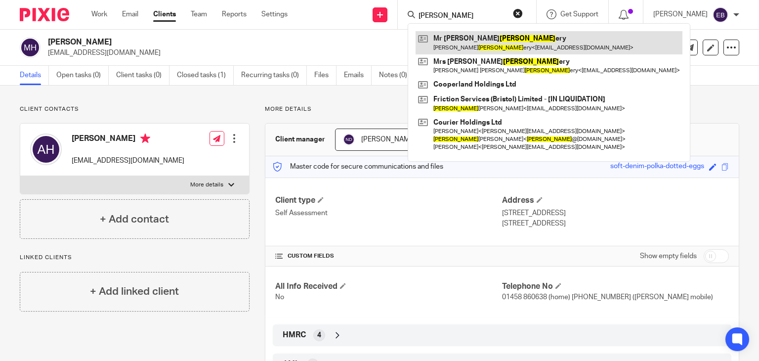
type input "[PERSON_NAME]"
click at [485, 49] on link at bounding box center [549, 42] width 267 height 23
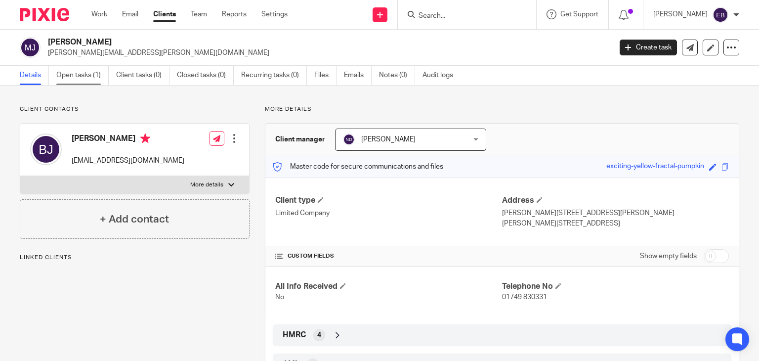
click at [87, 72] on link "Open tasks (1)" at bounding box center [82, 75] width 52 height 19
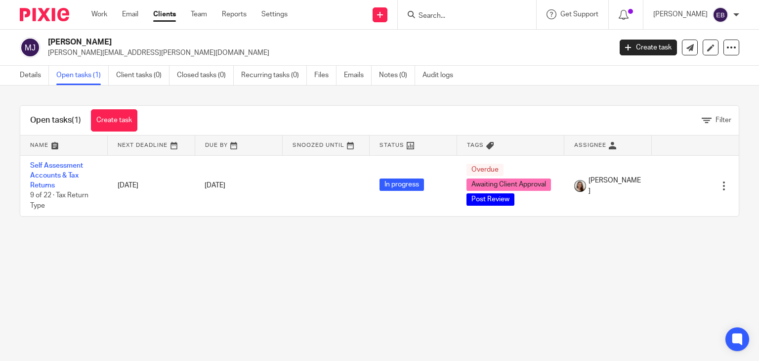
click at [480, 14] on input "Search" at bounding box center [462, 16] width 89 height 9
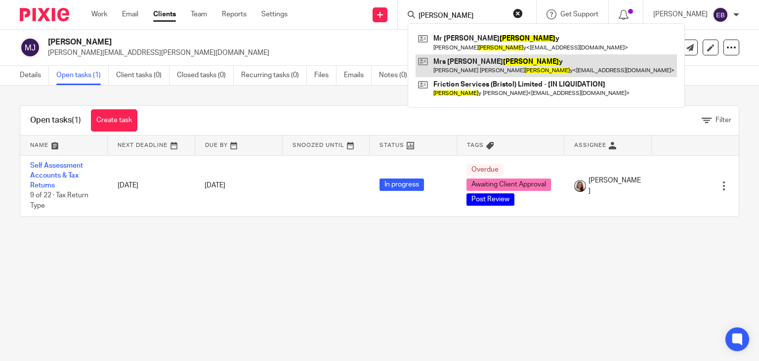
type input "jeffer"
click at [479, 60] on link at bounding box center [547, 65] width 262 height 23
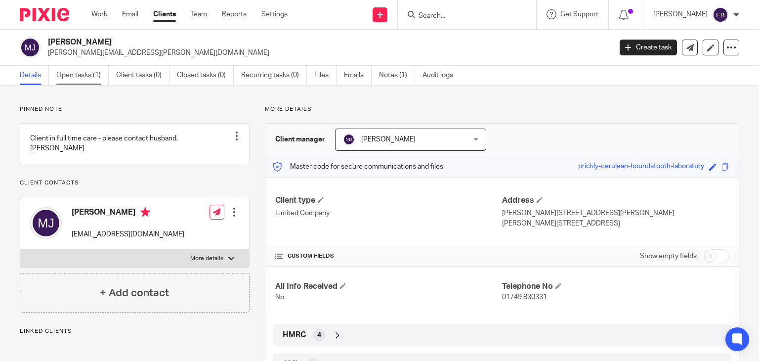
click at [57, 80] on link "Open tasks (1)" at bounding box center [82, 75] width 52 height 19
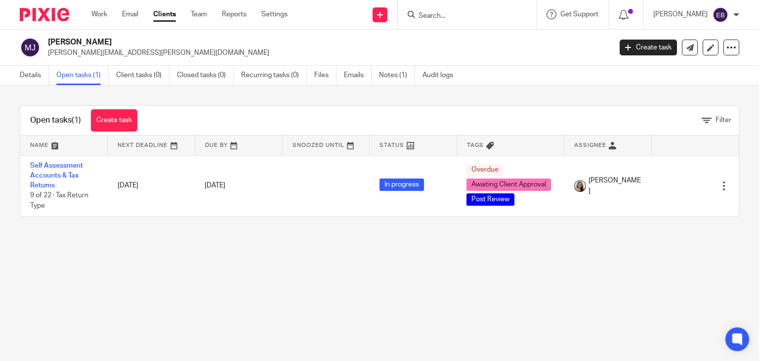
click at [485, 13] on input "Search" at bounding box center [462, 16] width 89 height 9
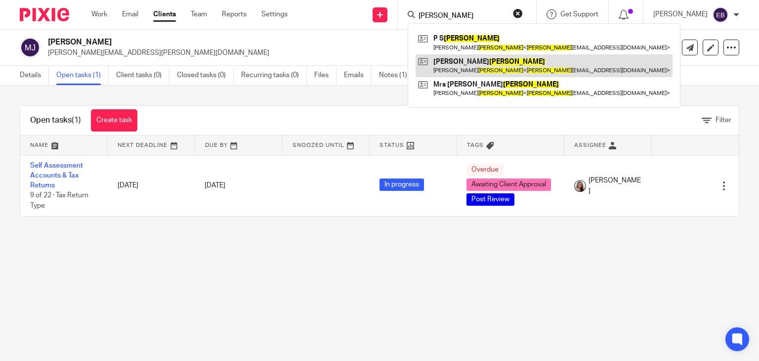
type input "jenkins"
click at [491, 65] on link at bounding box center [544, 65] width 257 height 23
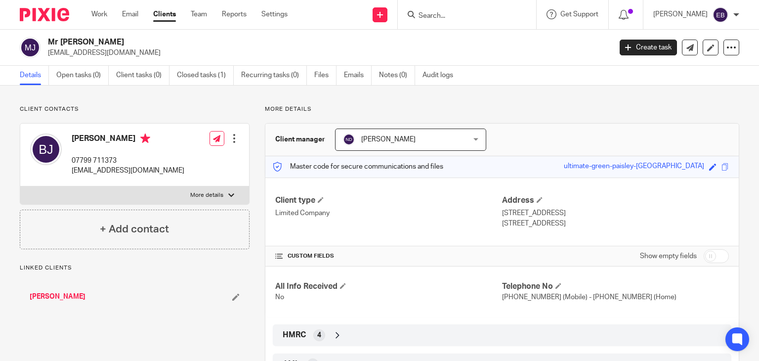
click at [453, 13] on input "Search" at bounding box center [462, 16] width 89 height 9
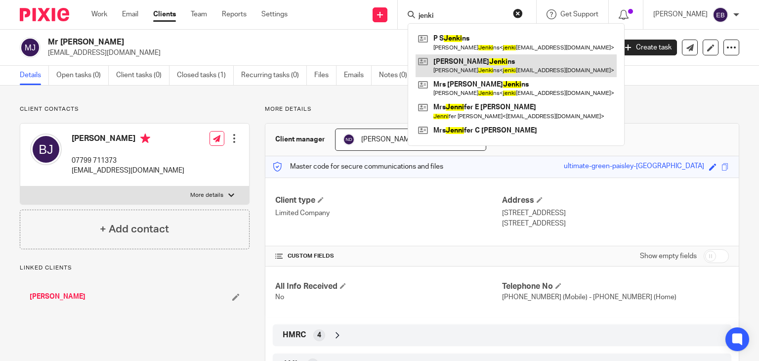
type input "jenki"
click at [475, 67] on link at bounding box center [516, 65] width 201 height 23
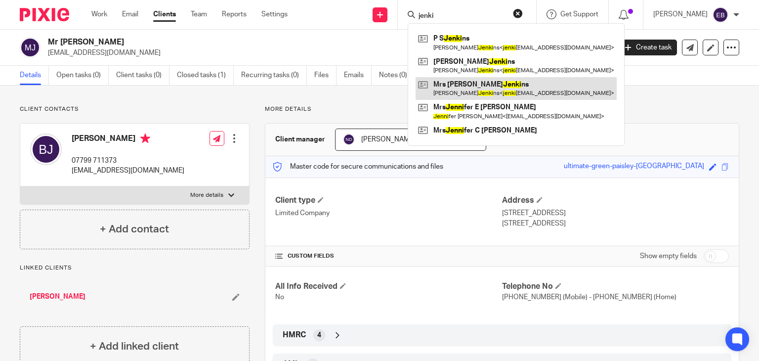
click at [476, 82] on link at bounding box center [516, 88] width 201 height 23
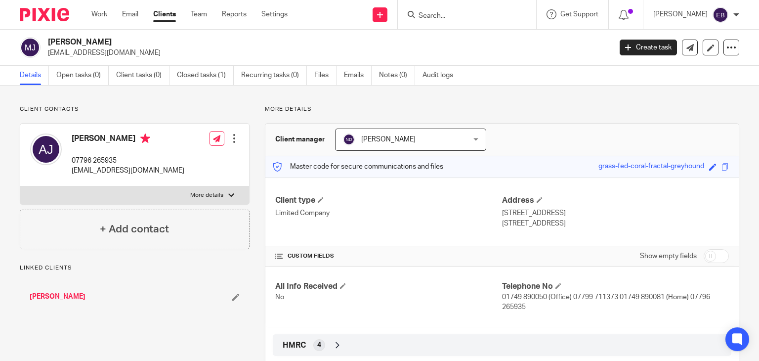
click at [462, 16] on input "Search" at bounding box center [462, 16] width 89 height 9
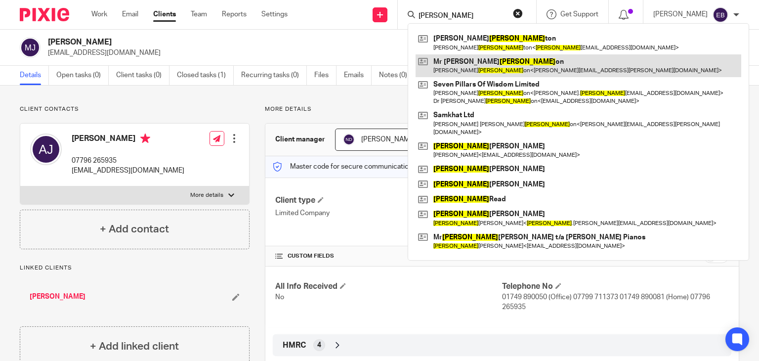
type input "[PERSON_NAME]"
click at [496, 64] on link at bounding box center [579, 65] width 326 height 23
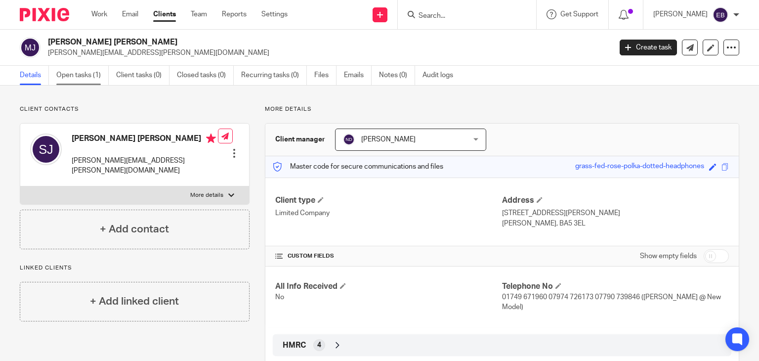
click at [83, 78] on link "Open tasks (1)" at bounding box center [82, 75] width 52 height 19
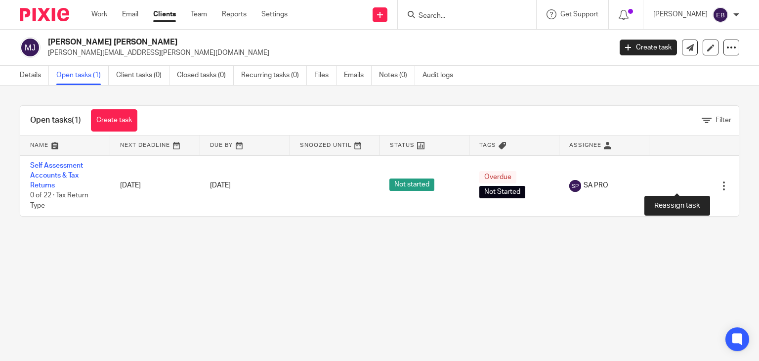
click at [685, 187] on icon at bounding box center [690, 186] width 10 height 10
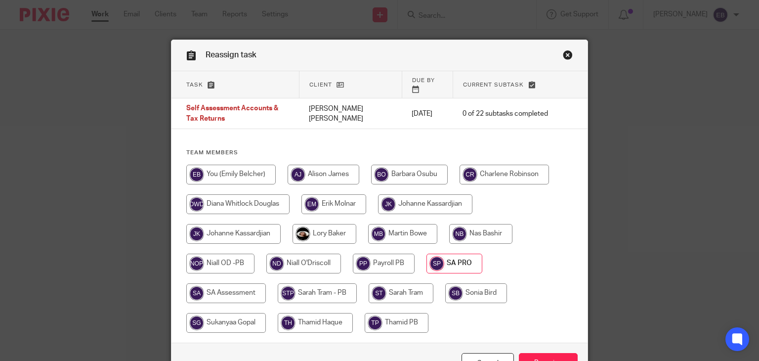
click at [390, 227] on input "radio" at bounding box center [402, 234] width 69 height 20
radio input "true"
click at [552, 353] on input "Reassign" at bounding box center [548, 363] width 59 height 21
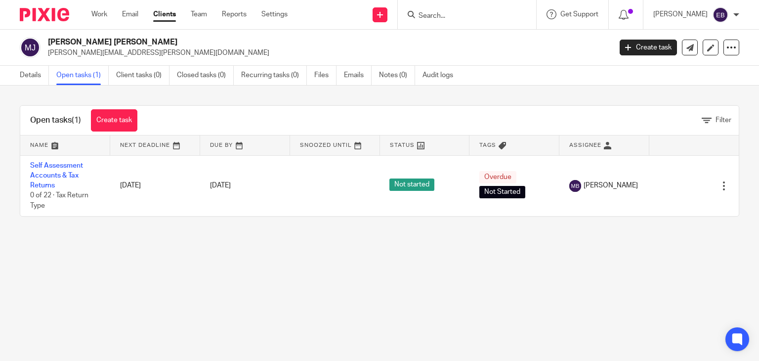
click at [457, 21] on div at bounding box center [467, 14] width 138 height 29
click at [460, 14] on input "Search" at bounding box center [462, 16] width 89 height 9
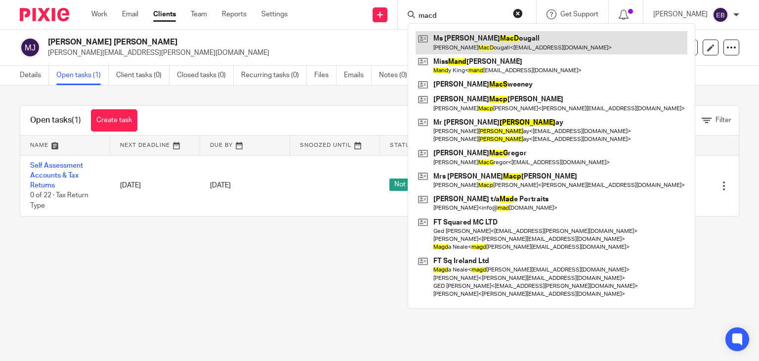
type input "macd"
click at [487, 36] on link at bounding box center [552, 42] width 272 height 23
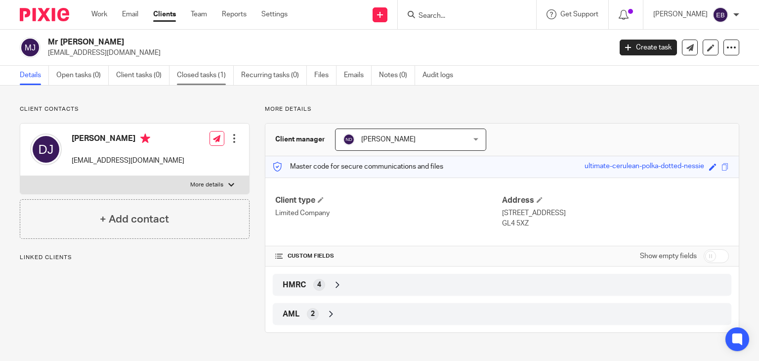
click at [219, 84] on link "Closed tasks (1)" at bounding box center [205, 75] width 57 height 19
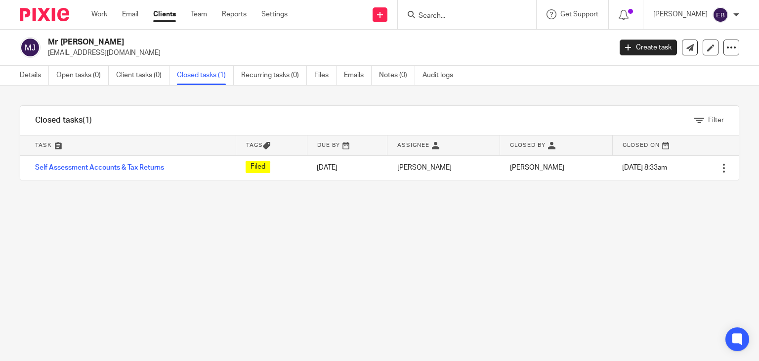
click at [468, 15] on input "Search" at bounding box center [462, 16] width 89 height 9
click at [466, 18] on input "Search" at bounding box center [462, 16] width 89 height 9
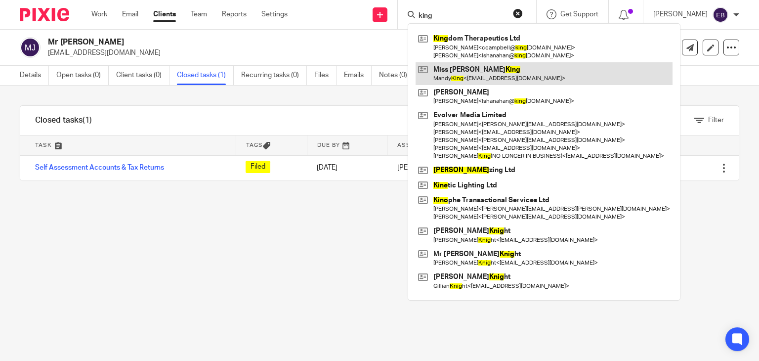
type input "king"
click at [490, 77] on link at bounding box center [544, 73] width 257 height 23
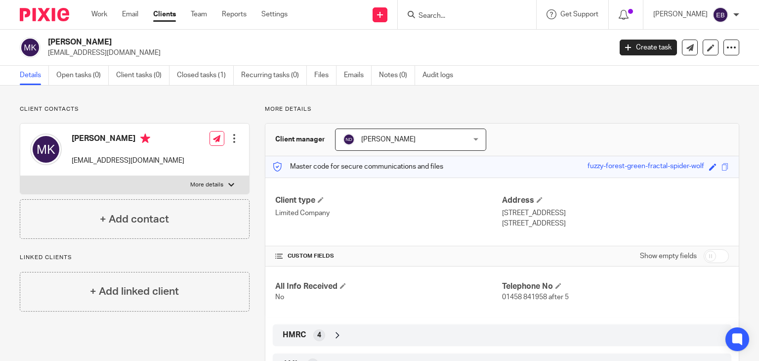
click at [449, 13] on input "Search" at bounding box center [462, 16] width 89 height 9
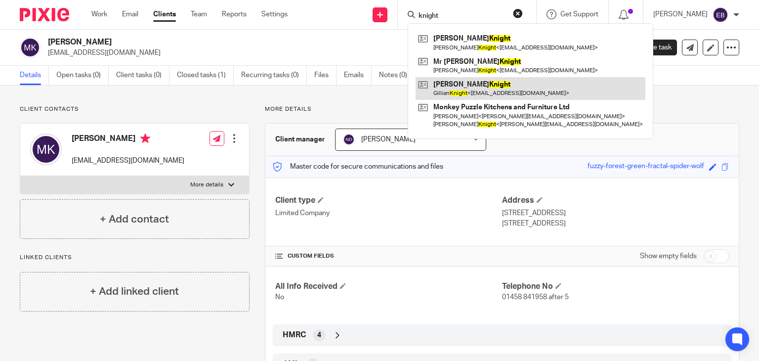
type input "knight"
click at [481, 88] on link at bounding box center [531, 88] width 230 height 23
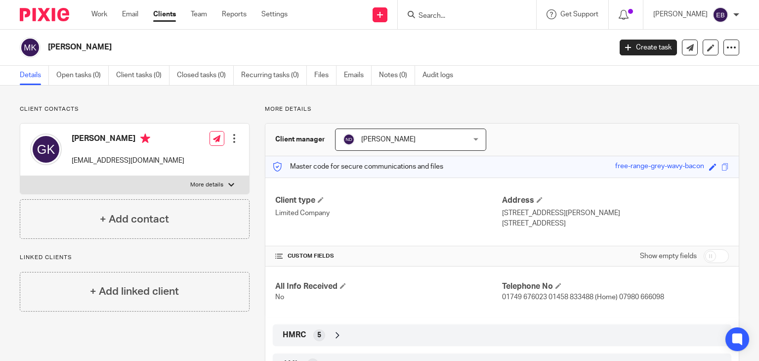
click at [472, 16] on input "Search" at bounding box center [462, 16] width 89 height 9
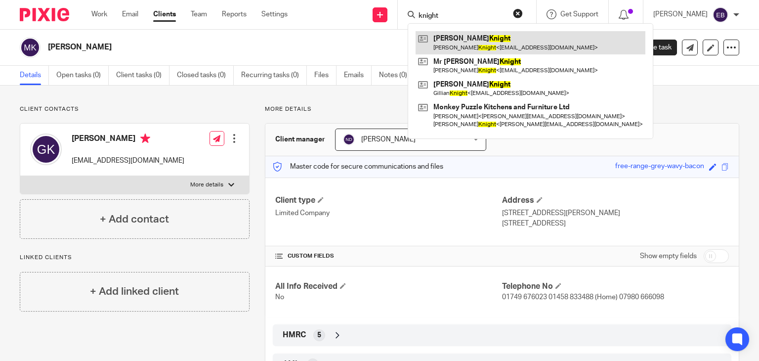
type input "knight"
click at [470, 52] on link at bounding box center [531, 42] width 230 height 23
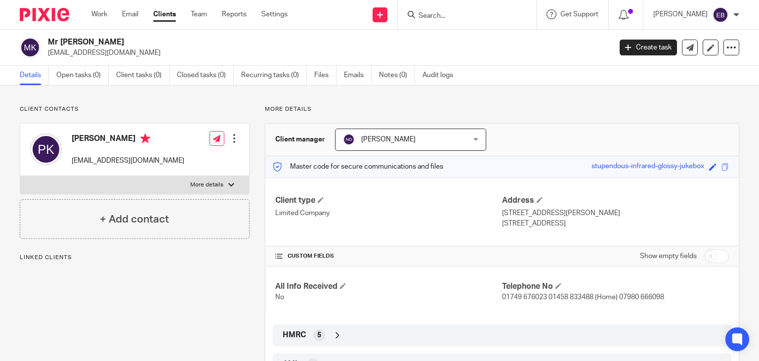
click at [476, 20] on form at bounding box center [470, 14] width 105 height 12
click at [476, 16] on input "Search" at bounding box center [462, 16] width 89 height 9
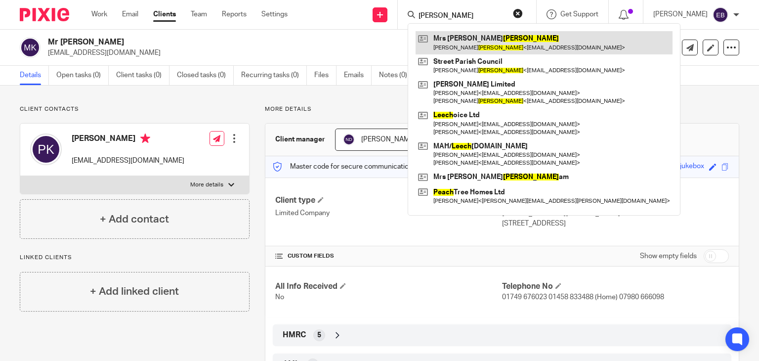
type input "leach"
click at [449, 44] on link at bounding box center [544, 42] width 257 height 23
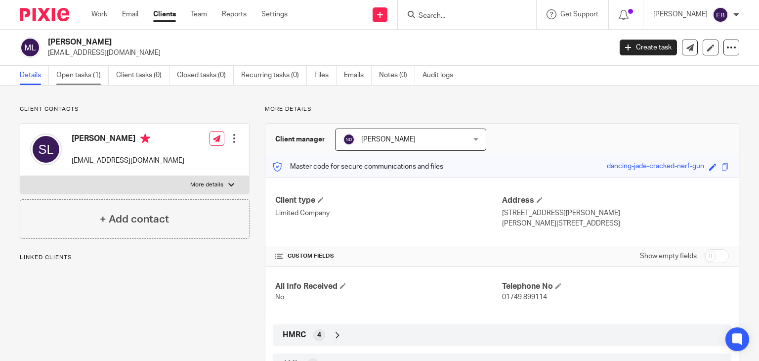
click at [82, 81] on link "Open tasks (1)" at bounding box center [82, 75] width 52 height 19
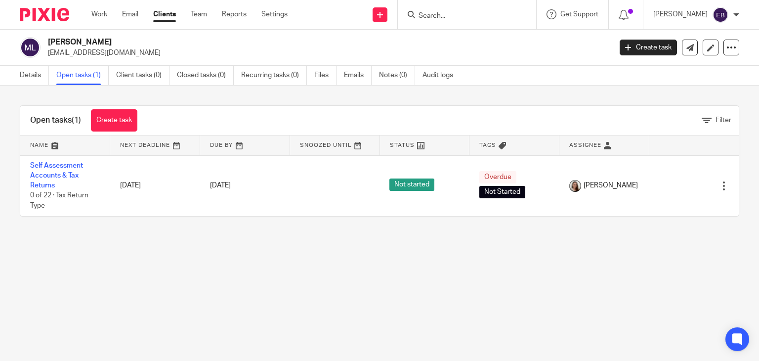
click at [478, 19] on input "Search" at bounding box center [462, 16] width 89 height 9
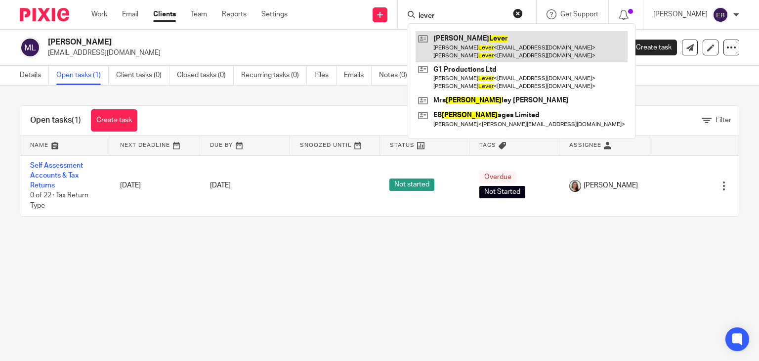
type input "lever"
click at [476, 49] on link at bounding box center [522, 46] width 212 height 31
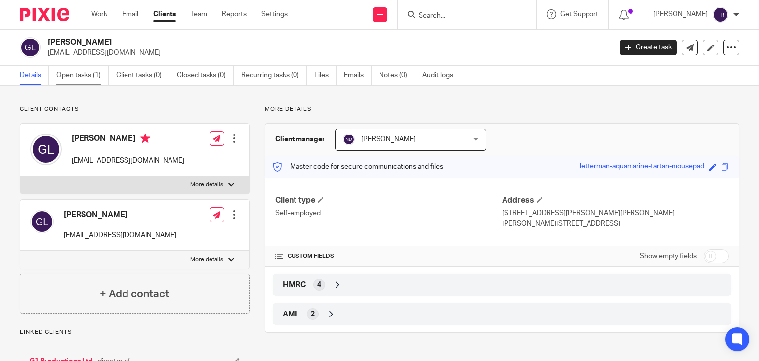
click at [81, 76] on link "Open tasks (1)" at bounding box center [82, 75] width 52 height 19
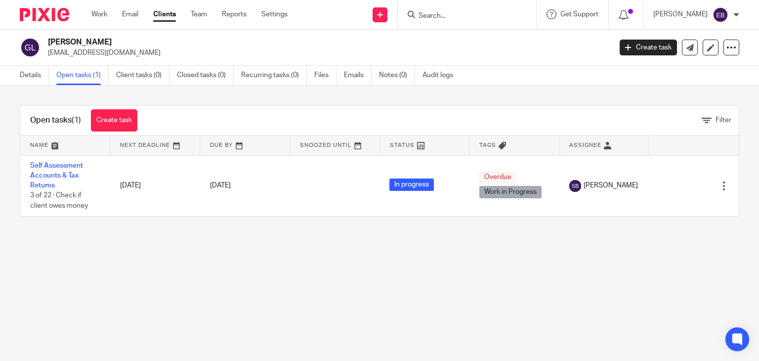
click at [453, 12] on input "Search" at bounding box center [462, 16] width 89 height 9
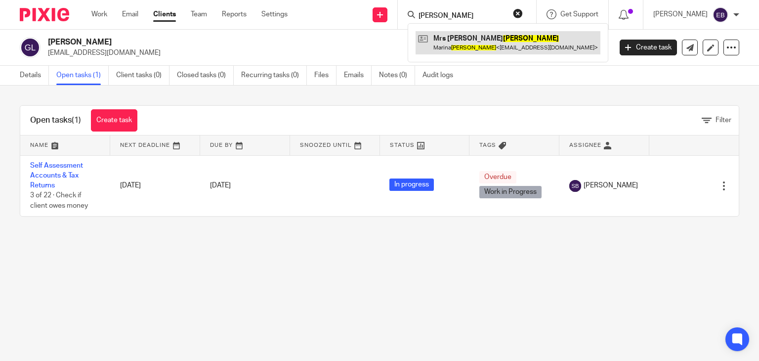
type input "[PERSON_NAME]"
click at [466, 43] on link at bounding box center [508, 42] width 185 height 23
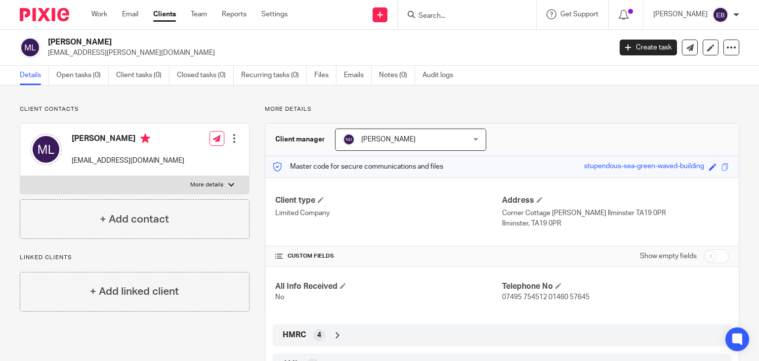
click at [454, 14] on input "Search" at bounding box center [462, 16] width 89 height 9
type input "m"
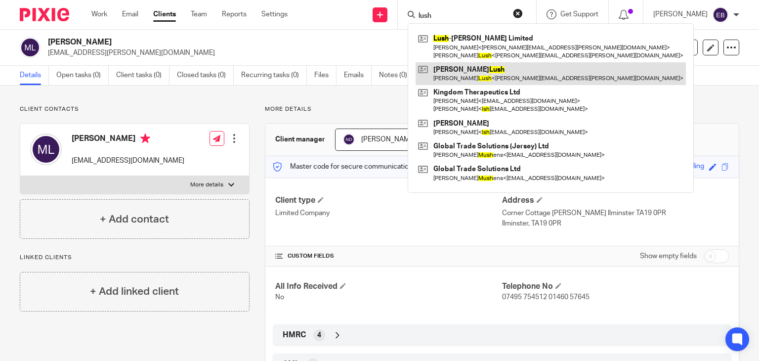
type input "lush"
click at [485, 74] on link at bounding box center [551, 73] width 270 height 23
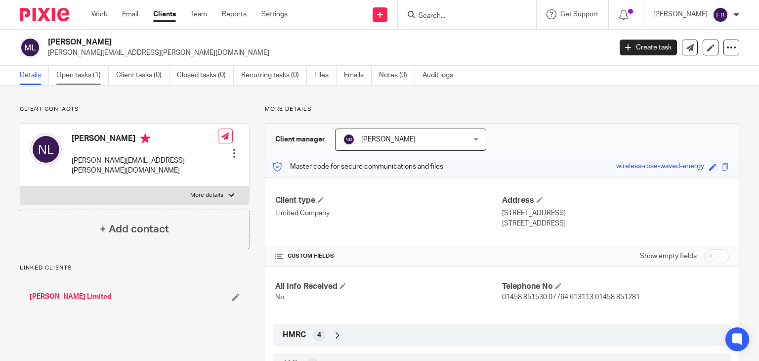
click at [92, 76] on link "Open tasks (1)" at bounding box center [82, 75] width 52 height 19
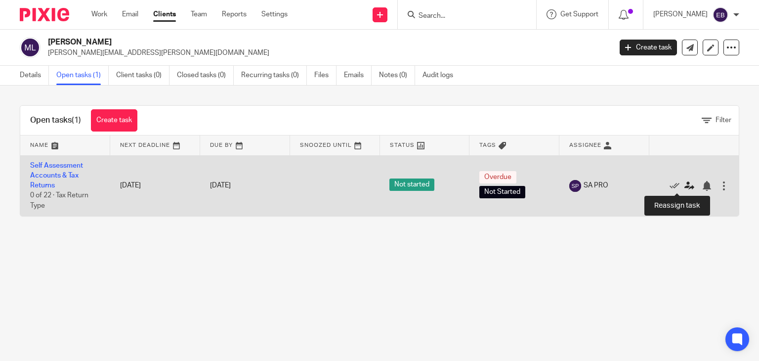
click at [685, 184] on icon at bounding box center [690, 186] width 10 height 10
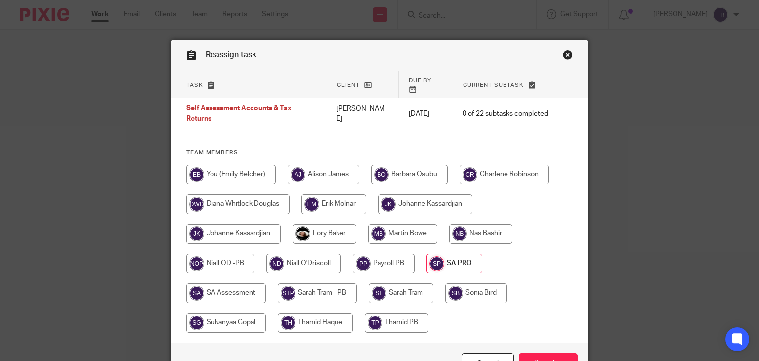
drag, startPoint x: 453, startPoint y: 224, endPoint x: 459, endPoint y: 223, distance: 5.5
click at [453, 224] on input "radio" at bounding box center [480, 234] width 63 height 20
radio input "true"
click at [545, 353] on input "Reassign" at bounding box center [548, 363] width 59 height 21
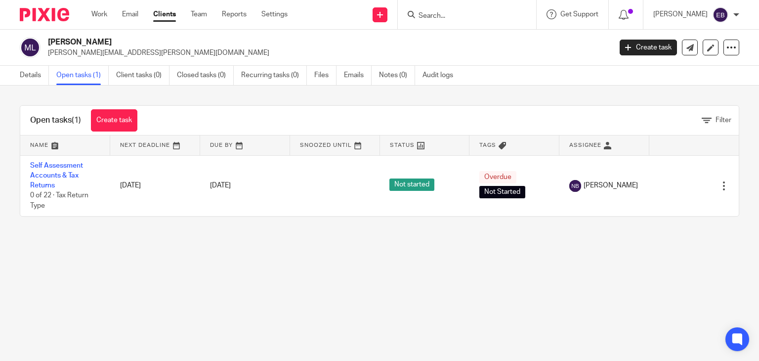
click at [447, 16] on input "Search" at bounding box center [462, 16] width 89 height 9
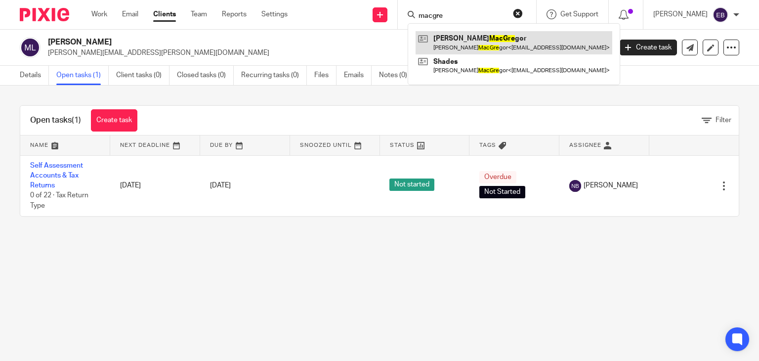
type input "macgre"
click at [482, 46] on link at bounding box center [514, 42] width 197 height 23
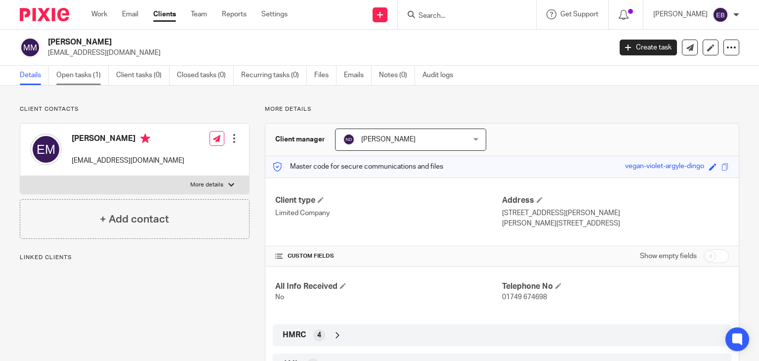
click at [77, 78] on link "Open tasks (1)" at bounding box center [82, 75] width 52 height 19
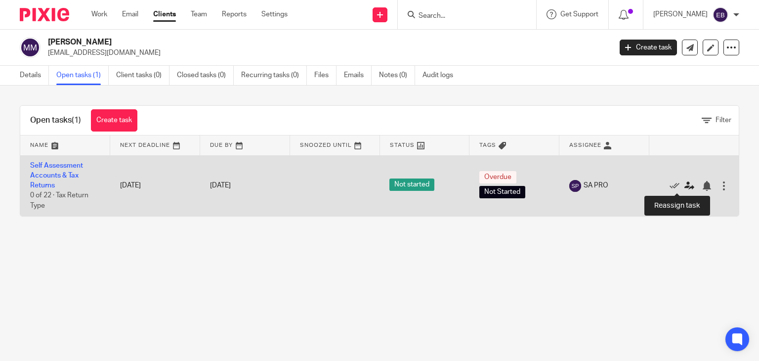
click at [685, 188] on icon at bounding box center [690, 186] width 10 height 10
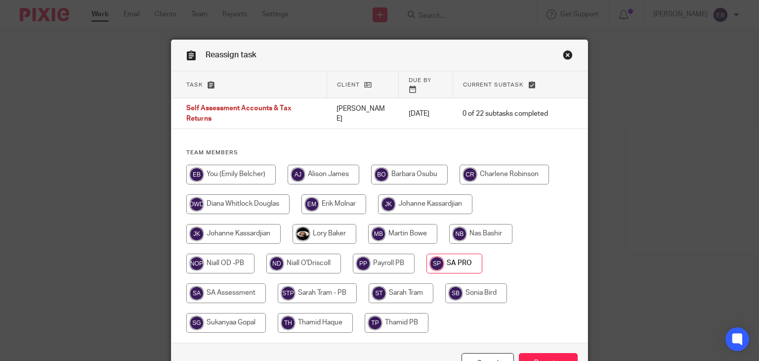
click at [390, 226] on input "radio" at bounding box center [402, 234] width 69 height 20
radio input "true"
click at [553, 353] on input "Reassign" at bounding box center [548, 363] width 59 height 21
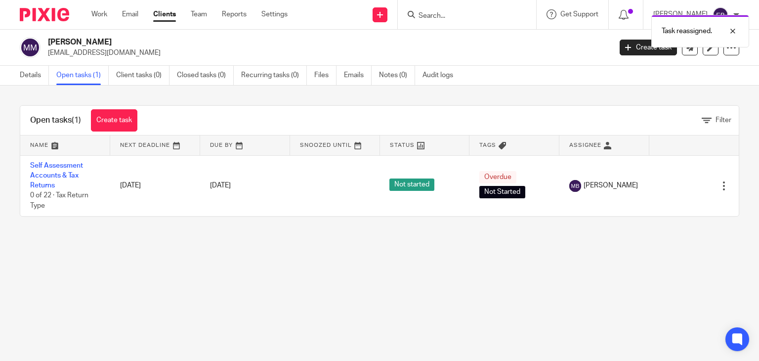
click at [447, 17] on div "Task reassigned." at bounding box center [565, 29] width 370 height 38
click at [474, 16] on input "Search" at bounding box center [462, 16] width 89 height 9
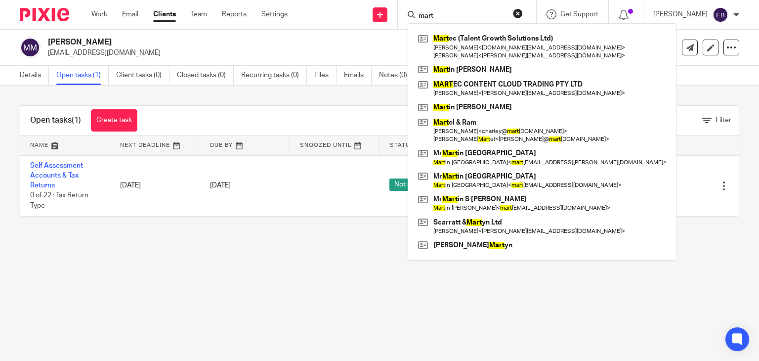
drag, startPoint x: 455, startPoint y: 15, endPoint x: 433, endPoint y: 14, distance: 22.8
click at [433, 14] on input "mart" at bounding box center [462, 16] width 89 height 9
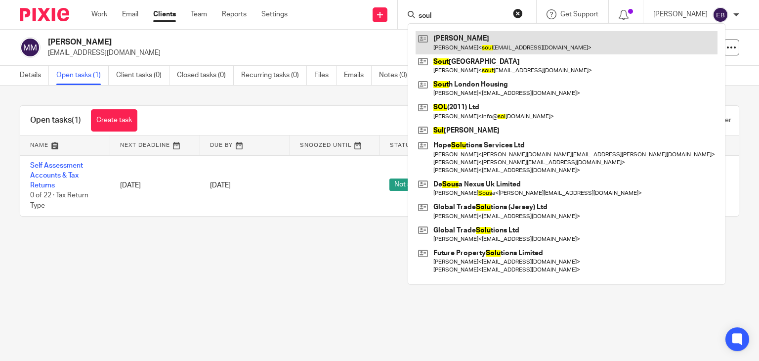
type input "soul"
click at [475, 41] on link at bounding box center [567, 42] width 302 height 23
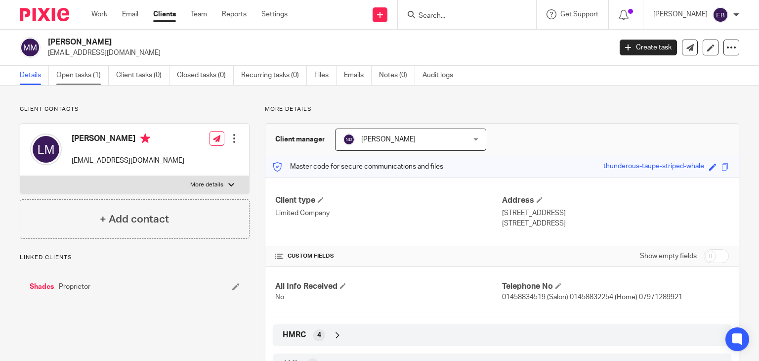
click at [69, 76] on link "Open tasks (1)" at bounding box center [82, 75] width 52 height 19
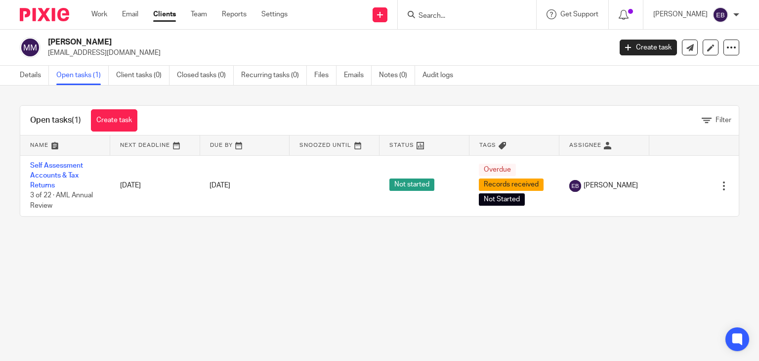
click at [453, 13] on input "Search" at bounding box center [462, 16] width 89 height 9
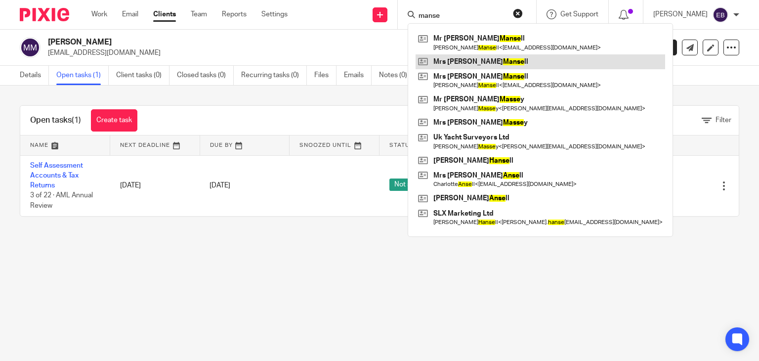
type input "manse"
click at [493, 57] on link at bounding box center [541, 61] width 250 height 15
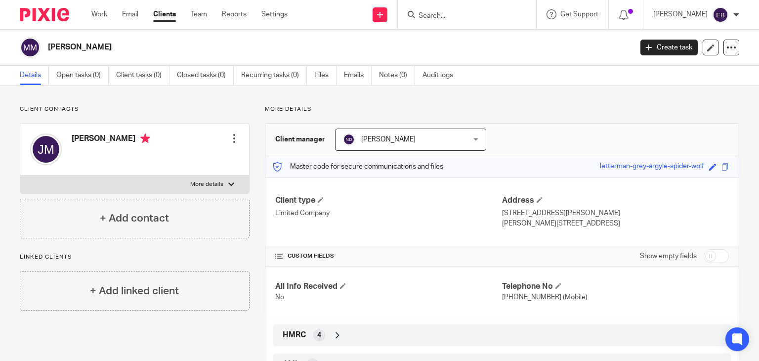
click at [459, 13] on input "Search" at bounding box center [462, 16] width 89 height 9
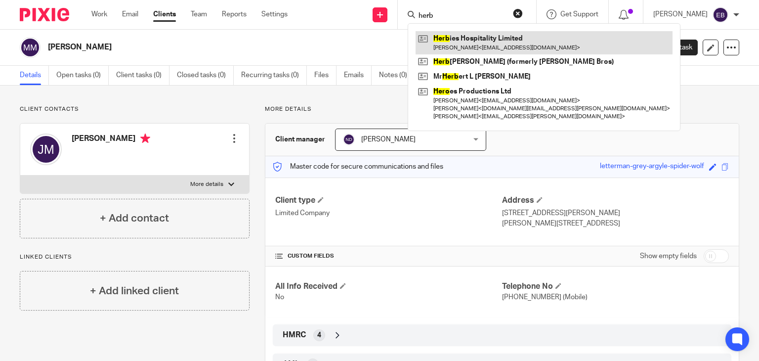
type input "herb"
click at [468, 38] on link at bounding box center [544, 42] width 257 height 23
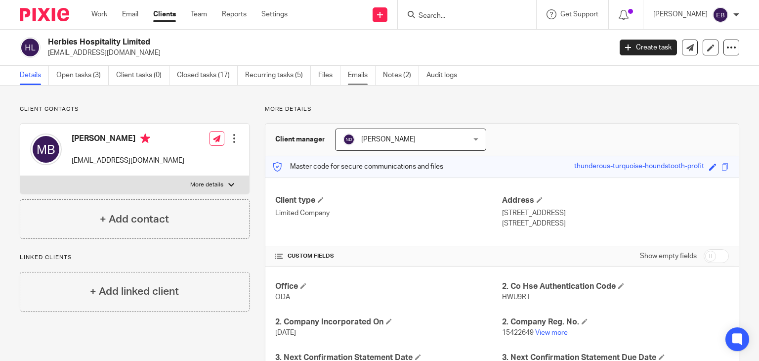
click at [362, 73] on link "Emails" at bounding box center [362, 75] width 28 height 19
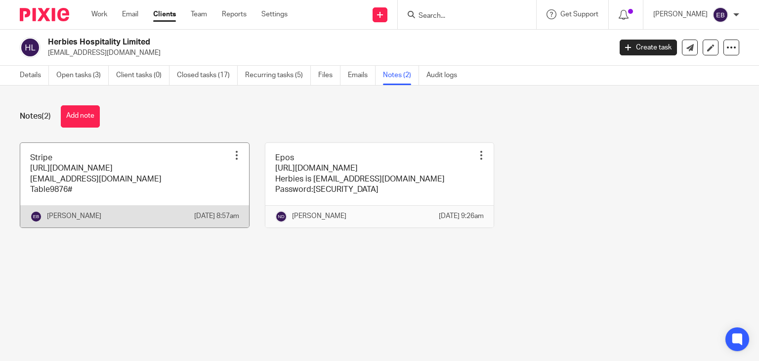
click at [232, 159] on div at bounding box center [237, 155] width 10 height 10
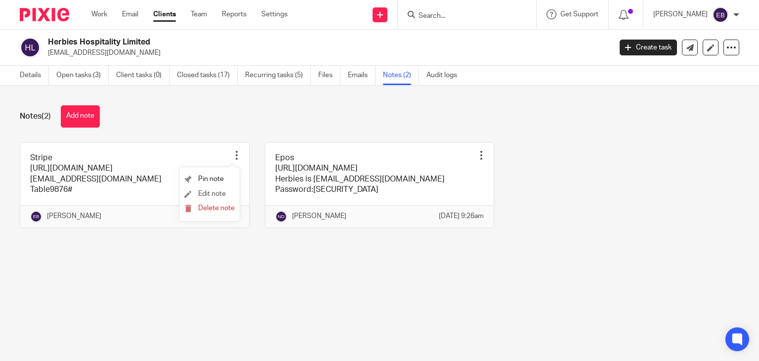
click at [211, 189] on li "Edit note" at bounding box center [209, 194] width 50 height 15
click at [211, 194] on span "Edit note" at bounding box center [212, 193] width 28 height 7
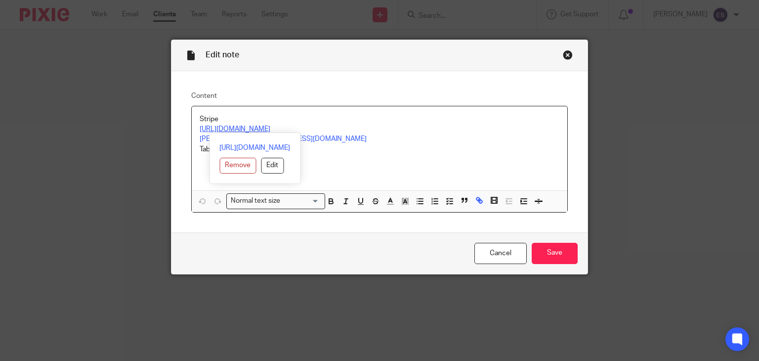
drag, startPoint x: 301, startPoint y: 128, endPoint x: 196, endPoint y: 129, distance: 104.8
click at [200, 129] on p "https://dashboard.stripe.com/login" at bounding box center [380, 129] width 360 height 10
copy link "https://dashboard.stripe.com/login"
drag, startPoint x: 290, startPoint y: 140, endPoint x: 424, endPoint y: 142, distance: 133.5
click at [225, 140] on div "https://dashboard.stripe.com/login Remove Edit" at bounding box center [254, 158] width 91 height 51
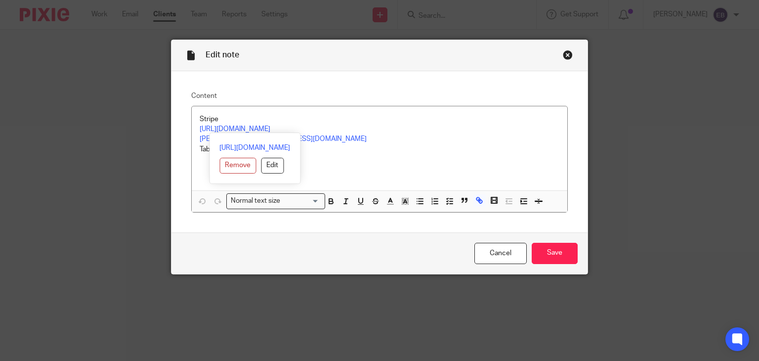
click at [424, 142] on p "mikey@herbiesrestaurant.co.uk" at bounding box center [380, 139] width 360 height 10
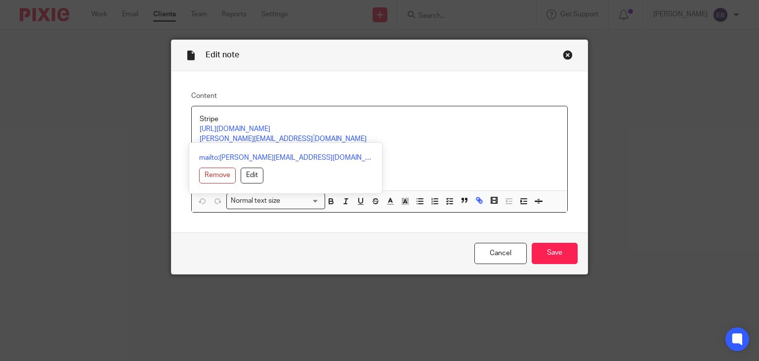
drag, startPoint x: 292, startPoint y: 140, endPoint x: 267, endPoint y: 142, distance: 24.8
click at [267, 142] on div "Stripe https://dashboard.stripe.com/login mikey@herbiesrestaurant.co.uk Table98…" at bounding box center [380, 159] width 376 height 106
click at [340, 143] on div "mailto:mikey@herbiesrestaurant.co.uk Remove Edit" at bounding box center [296, 167] width 194 height 51
click at [326, 132] on p "https://dashboard.stripe.com/login" at bounding box center [380, 129] width 360 height 10
drag, startPoint x: 297, startPoint y: 137, endPoint x: 192, endPoint y: 143, distance: 105.0
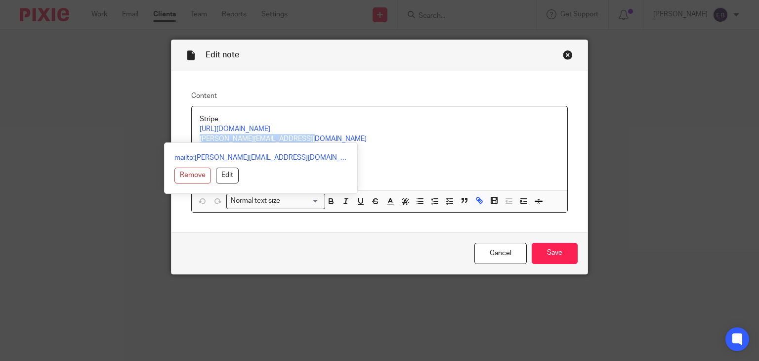
click at [192, 143] on div "Stripe https://dashboard.stripe.com/login mikey@herbiesrestaurant.co.uk Table98…" at bounding box center [380, 159] width 376 height 106
copy link "mikey@herbiesrestaurant.co.uk"
click at [391, 108] on div "Stripe https://dashboard.stripe.com/login mikey@herbiesrestaurant.co.uk Table98…" at bounding box center [380, 148] width 376 height 85
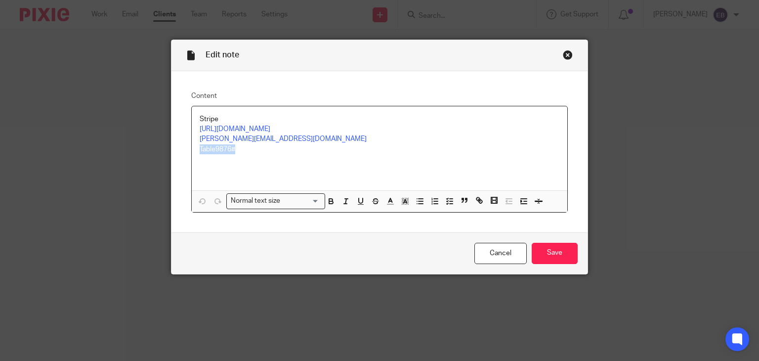
drag, startPoint x: 237, startPoint y: 150, endPoint x: 441, endPoint y: 92, distance: 211.8
click at [194, 157] on div "Stripe https://dashboard.stripe.com/login mikey@herbiesrestaurant.co.uk Table98…" at bounding box center [380, 148] width 376 height 85
copy p "Table9876#"
click at [563, 54] on div "Close this dialog window" at bounding box center [568, 55] width 10 height 10
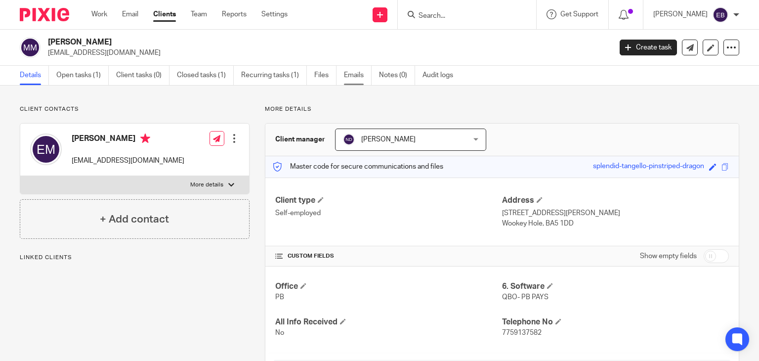
click at [347, 73] on link "Emails" at bounding box center [358, 75] width 28 height 19
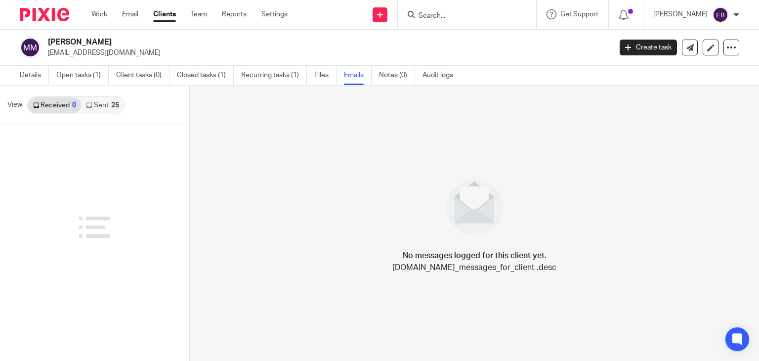
click at [96, 102] on link "Sent 25" at bounding box center [102, 105] width 43 height 16
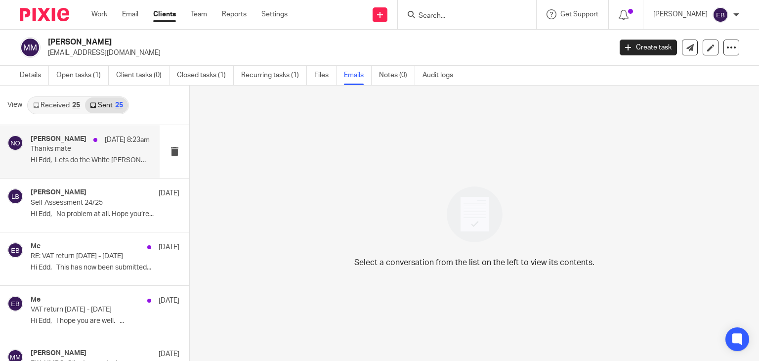
click at [37, 157] on p "Hi Edd, Lets do the White Hart the..." at bounding box center [90, 160] width 119 height 8
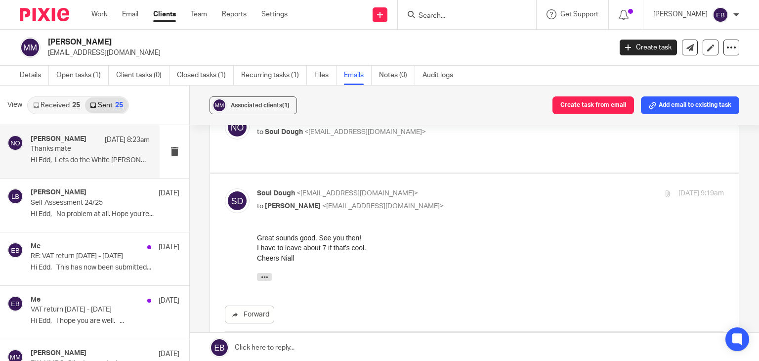
scroll to position [593, 0]
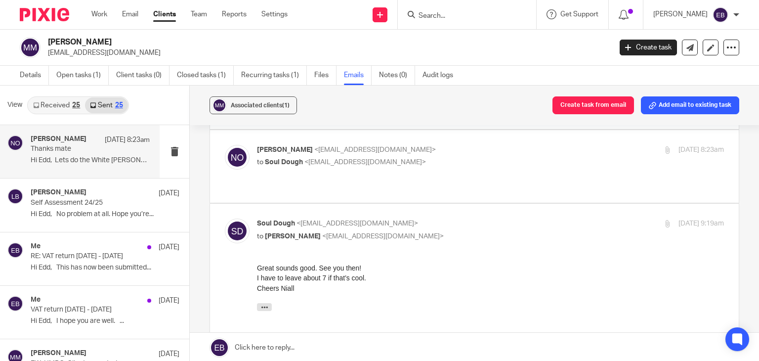
click at [472, 219] on p "Soul Dough <souldoughpizza@gmail.com>" at bounding box center [413, 224] width 312 height 10
checkbox input "false"
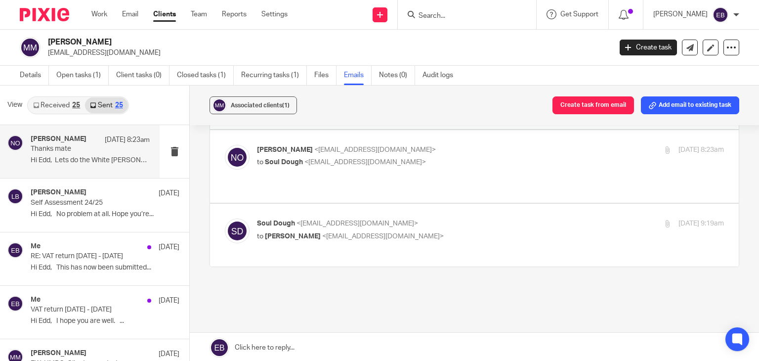
scroll to position [563, 0]
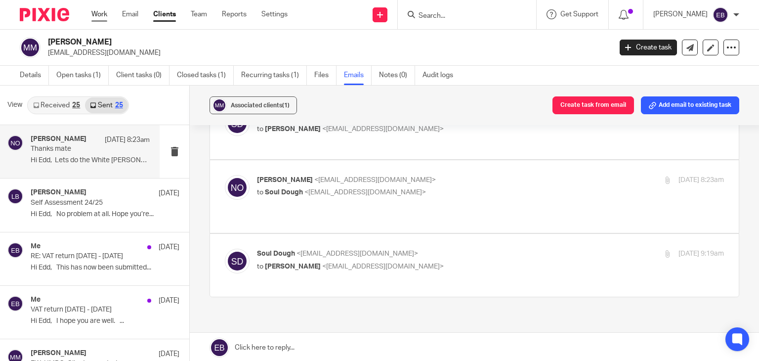
click at [103, 17] on link "Work" at bounding box center [99, 14] width 16 height 10
